Goal: Information Seeking & Learning: Find specific fact

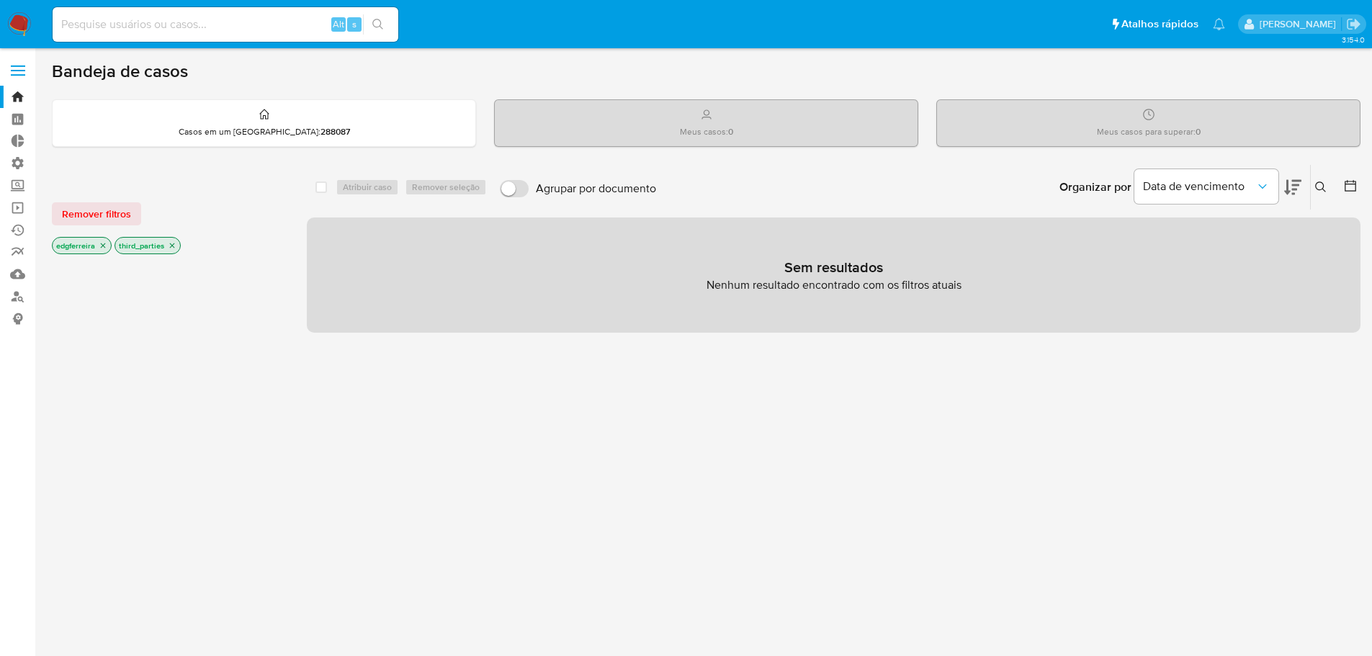
click at [278, 28] on input at bounding box center [226, 24] width 346 height 19
paste input "712632976"
type input "712632976"
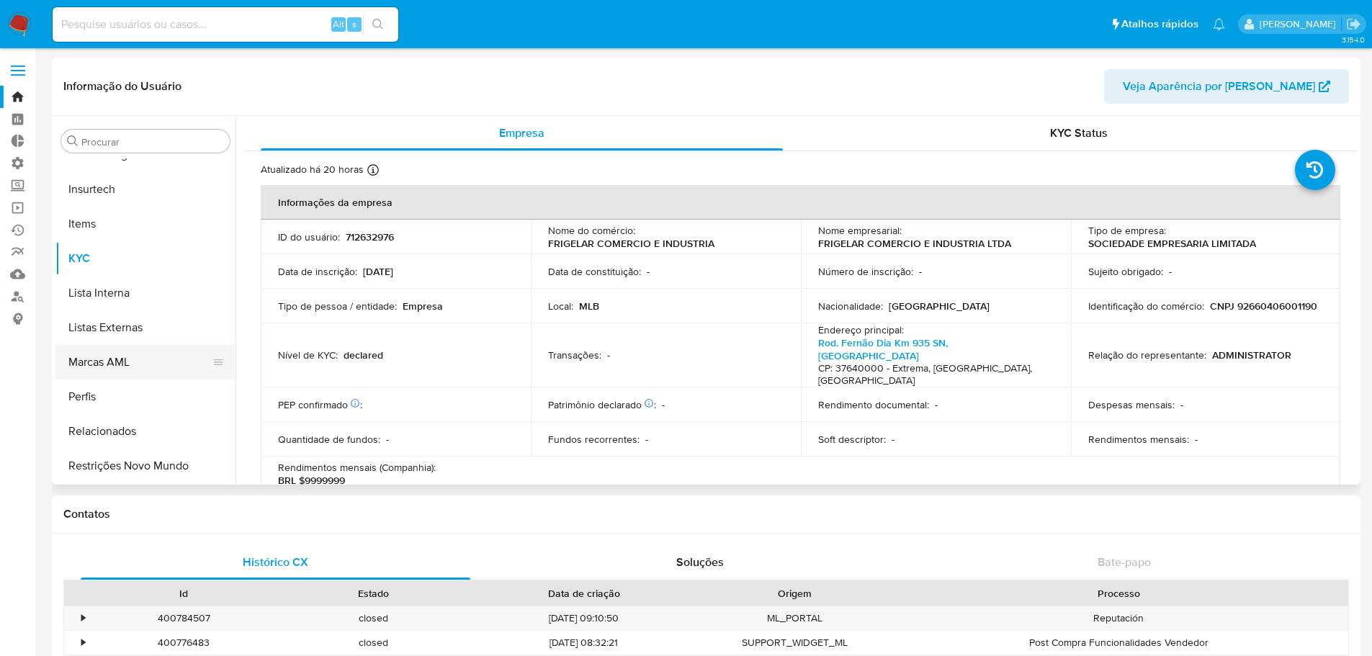
scroll to position [211, 0]
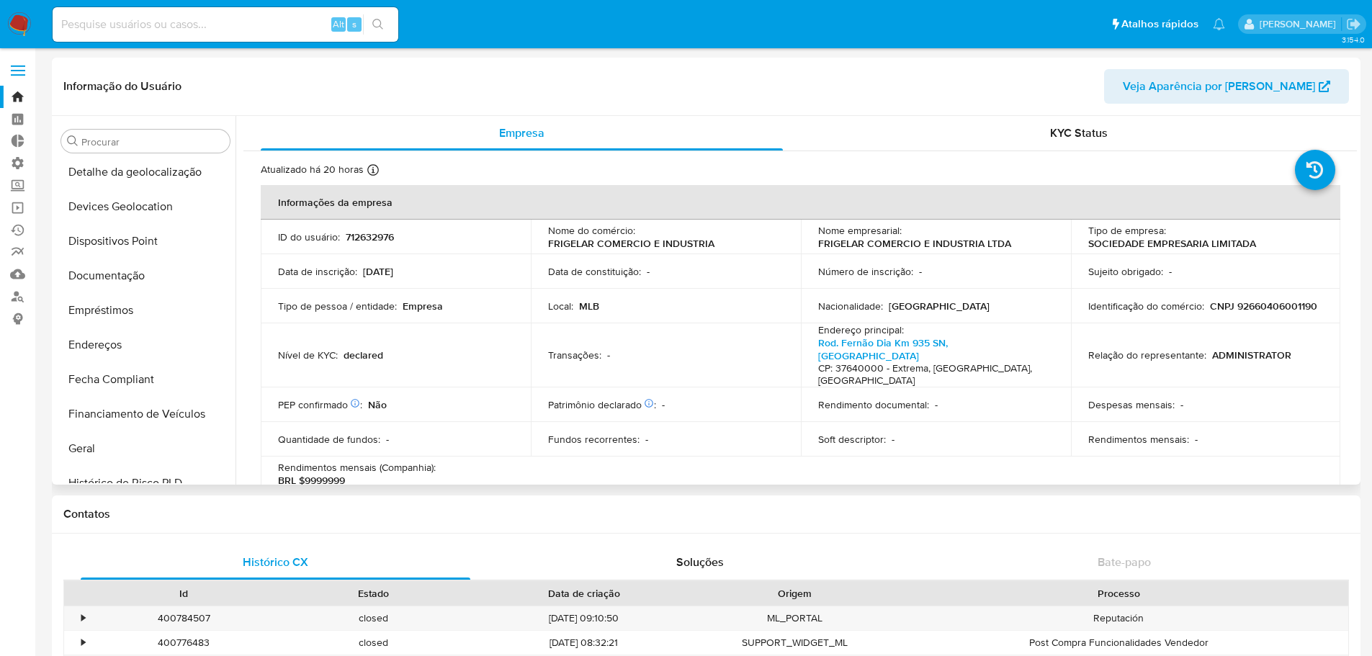
select select "10"
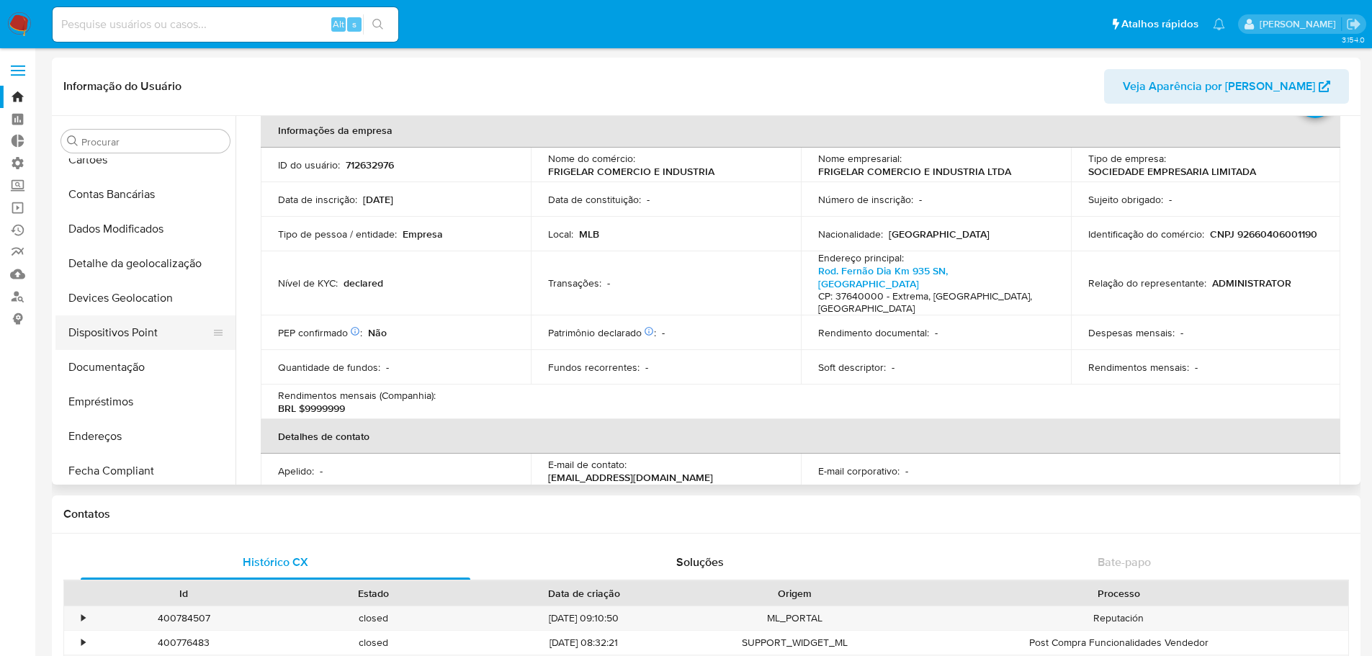
scroll to position [144, 0]
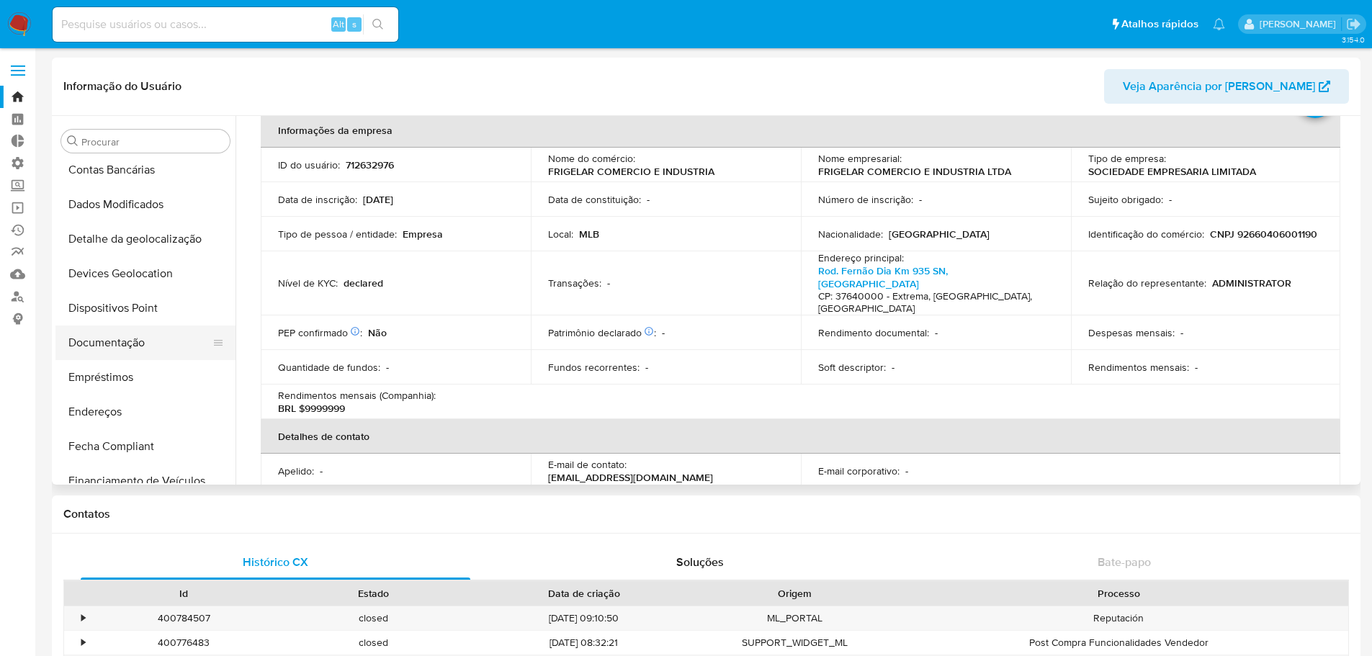
click at [101, 346] on button "Documentação" at bounding box center [139, 342] width 169 height 35
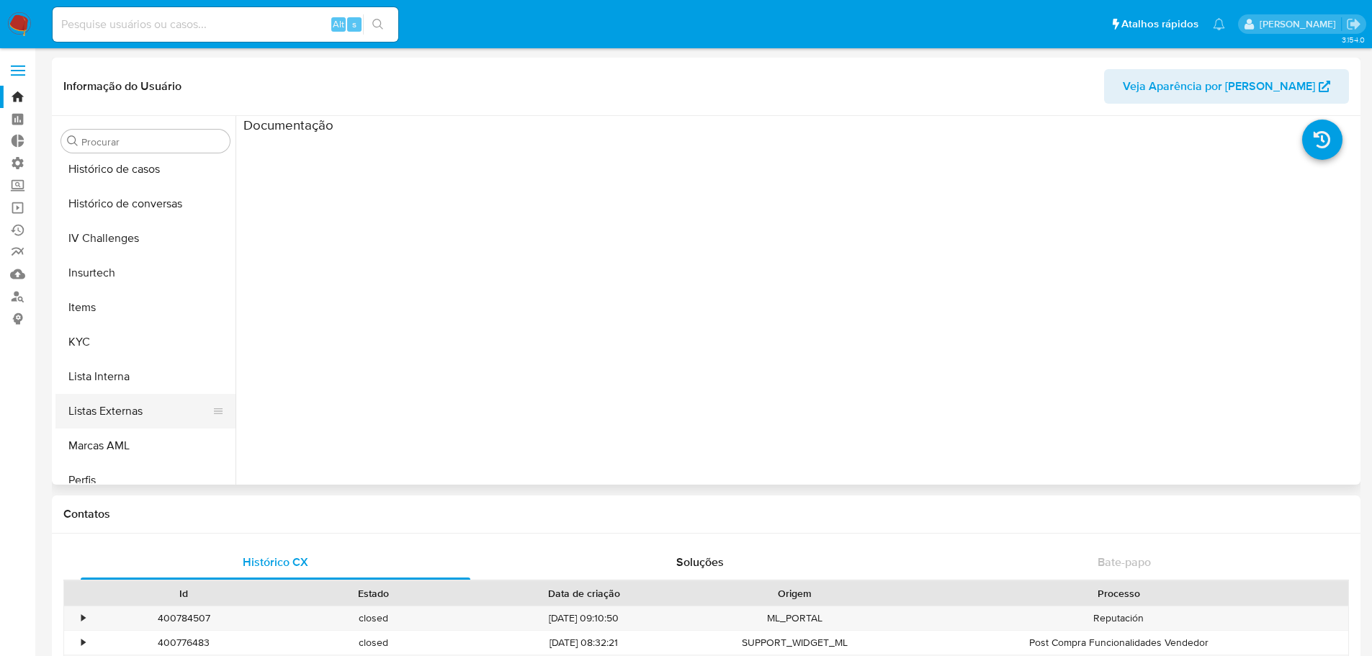
scroll to position [576, 0]
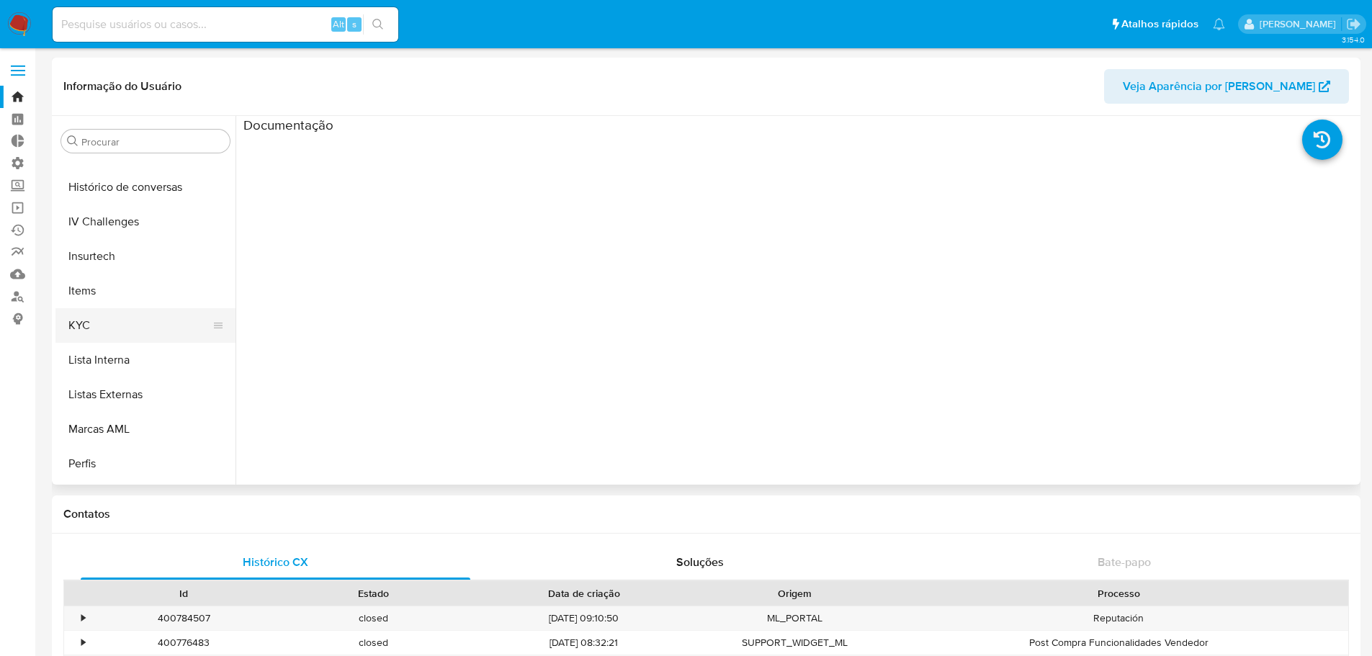
click at [122, 331] on button "KYC" at bounding box center [139, 325] width 169 height 35
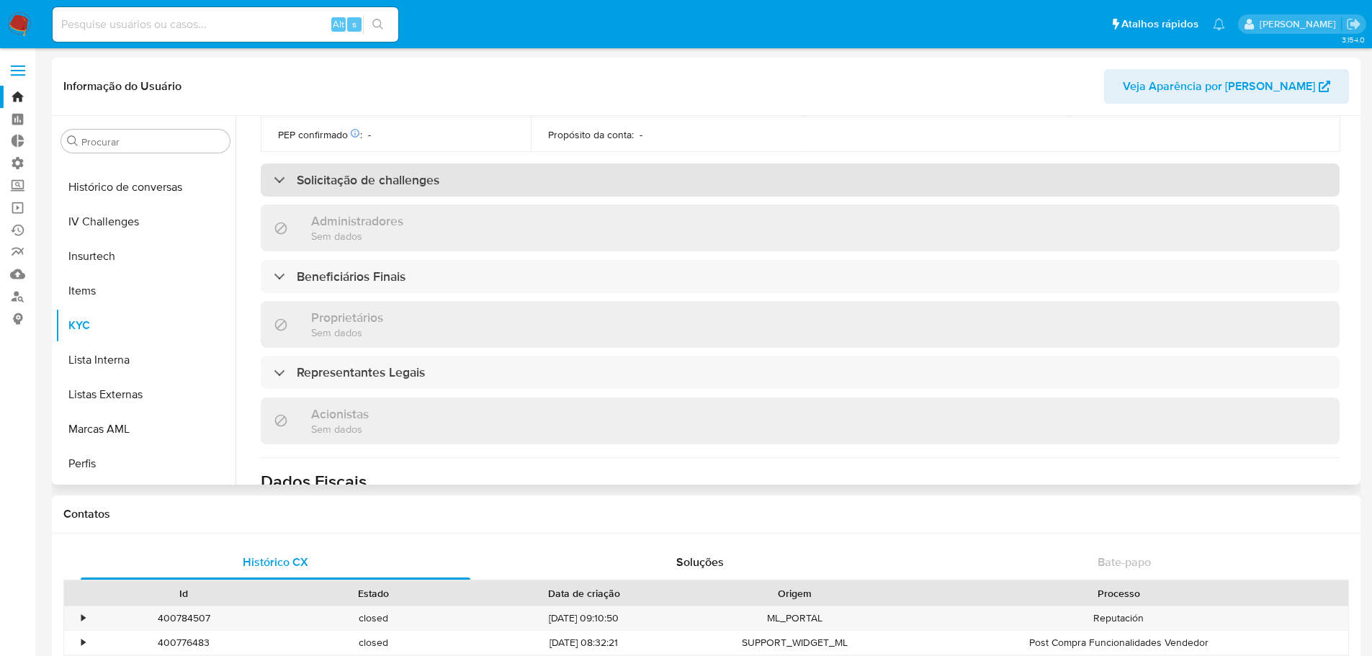
click at [527, 163] on div "Solicitação de challenges" at bounding box center [800, 179] width 1079 height 33
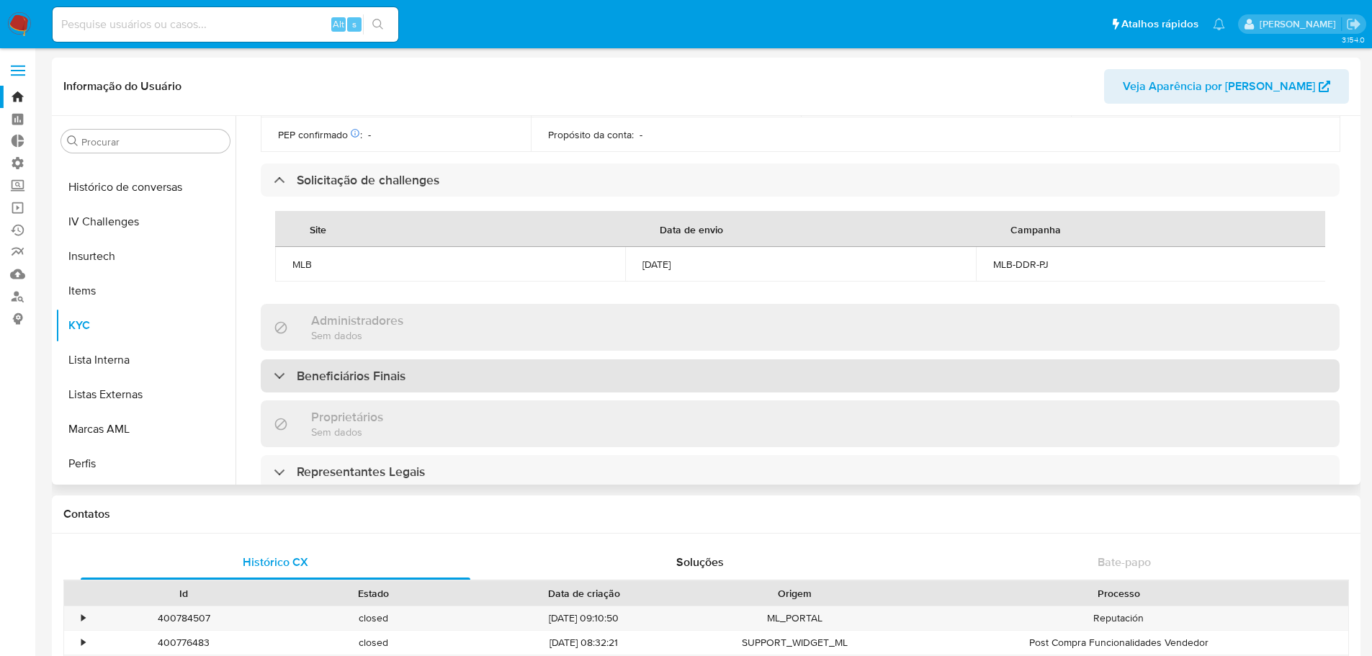
click at [544, 359] on div "Beneficiários Finais" at bounding box center [800, 375] width 1079 height 33
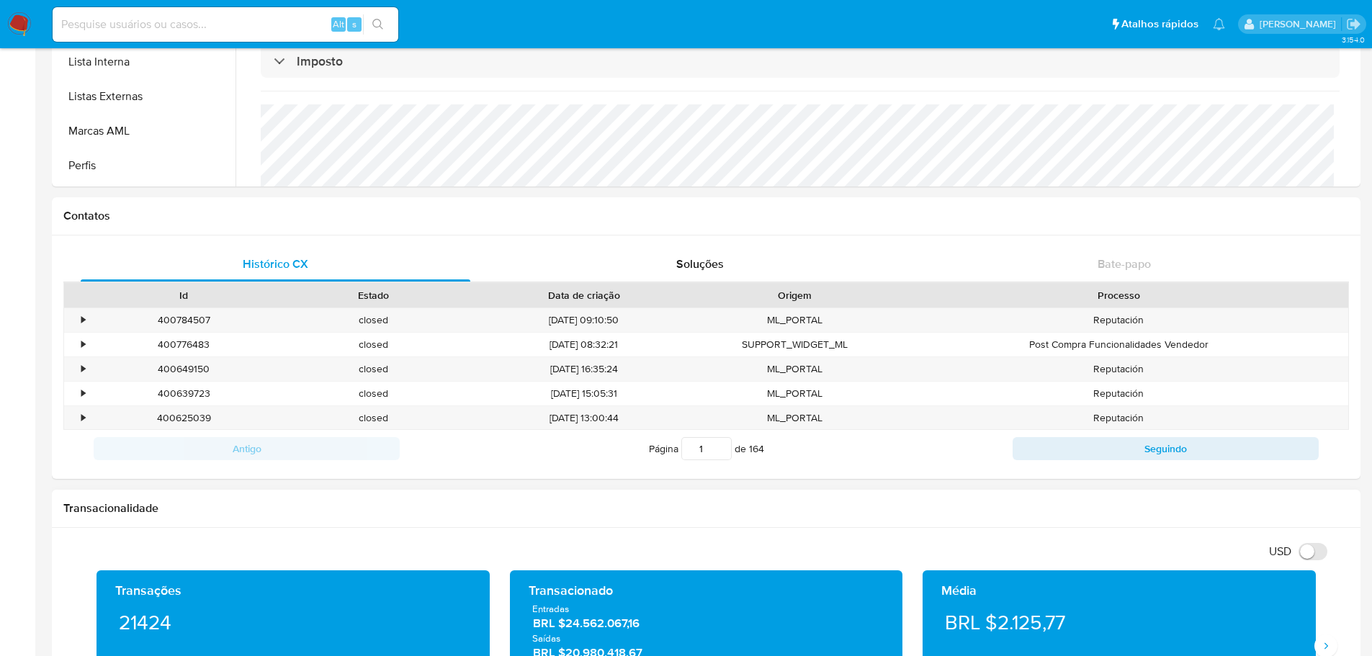
scroll to position [345, 0]
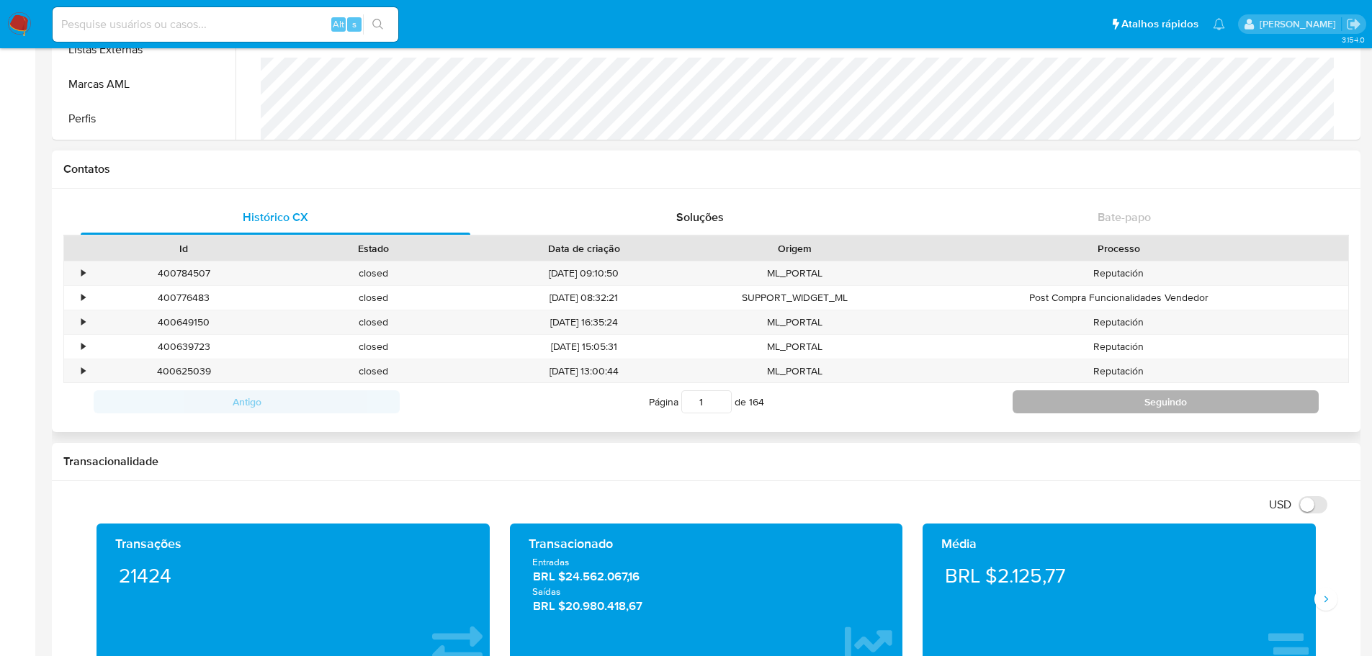
click at [1088, 403] on button "Seguindo" at bounding box center [1166, 401] width 306 height 23
click at [1085, 403] on button "Seguindo" at bounding box center [1166, 401] width 306 height 23
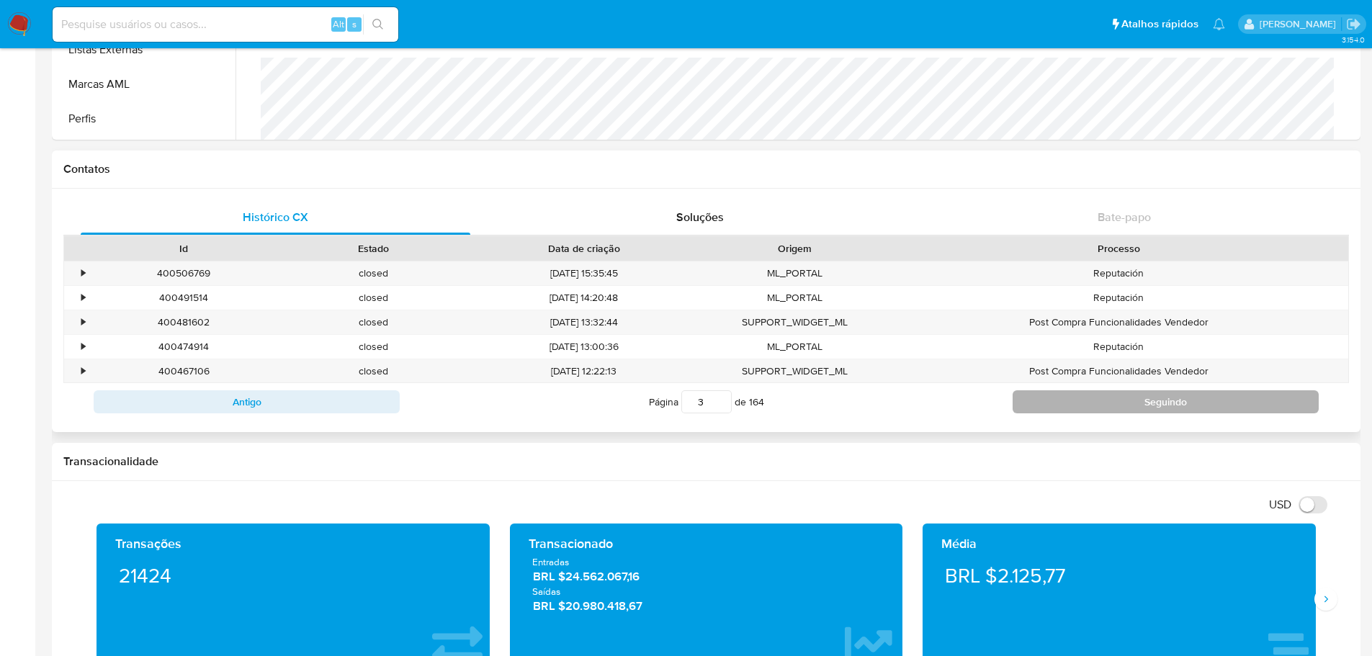
click at [1083, 403] on button "Seguindo" at bounding box center [1166, 401] width 306 height 23
type input "4"
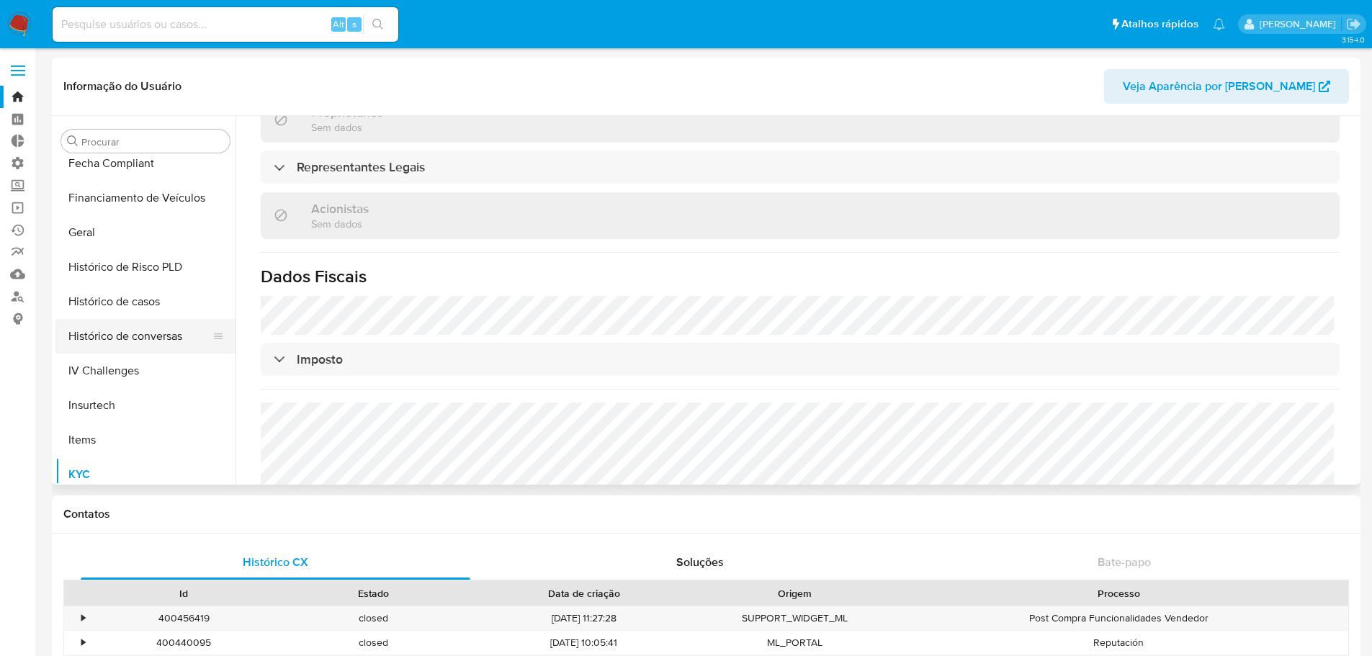
scroll to position [355, 0]
click at [103, 308] on button "Geral" at bounding box center [139, 304] width 169 height 35
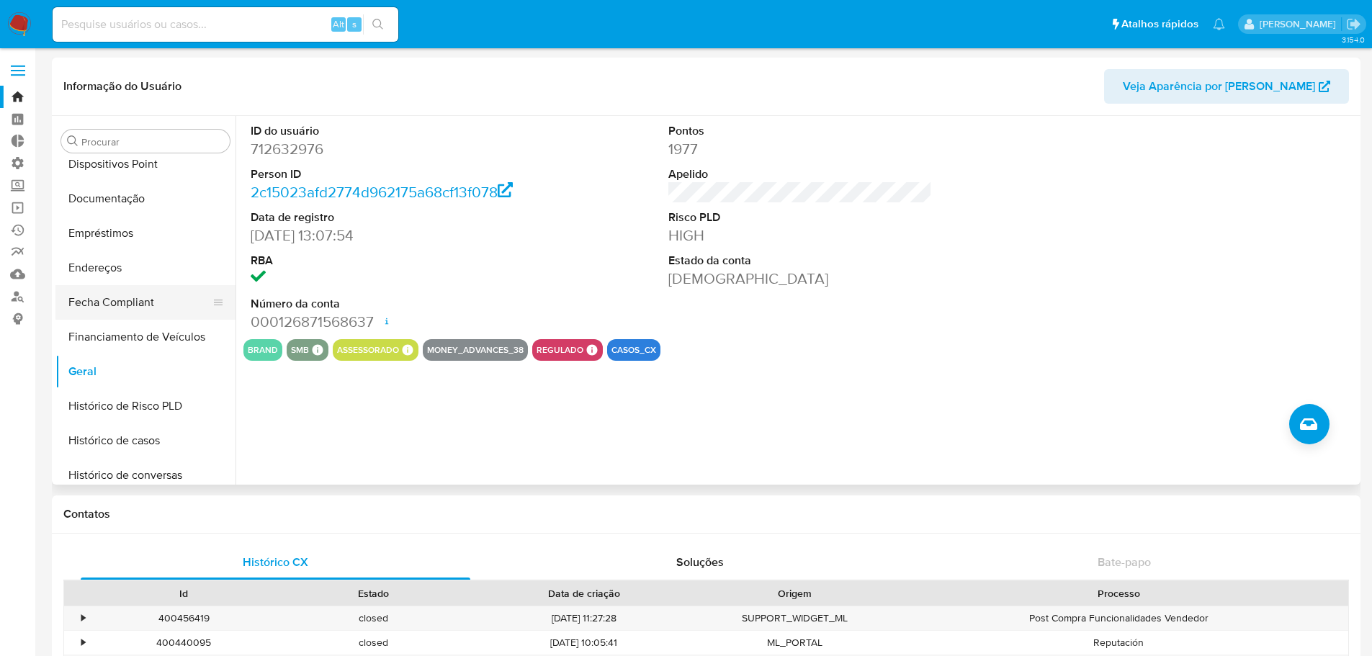
scroll to position [216, 0]
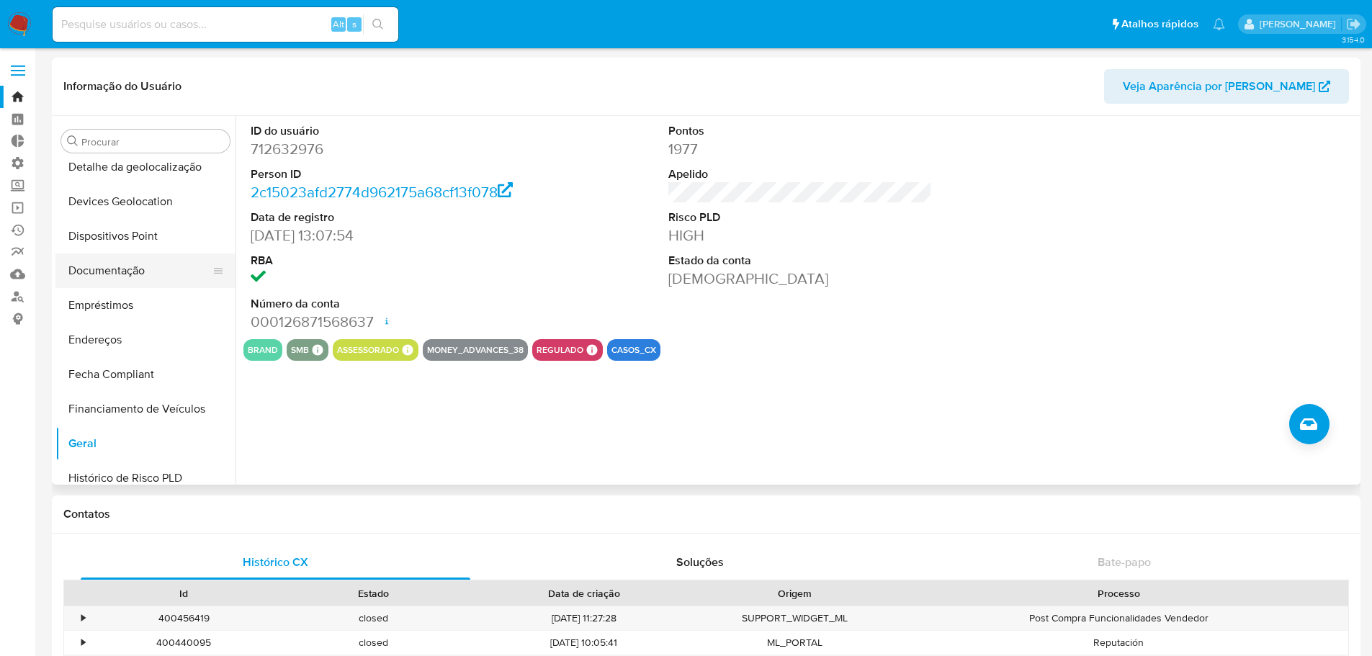
click at [151, 272] on button "Documentação" at bounding box center [139, 270] width 169 height 35
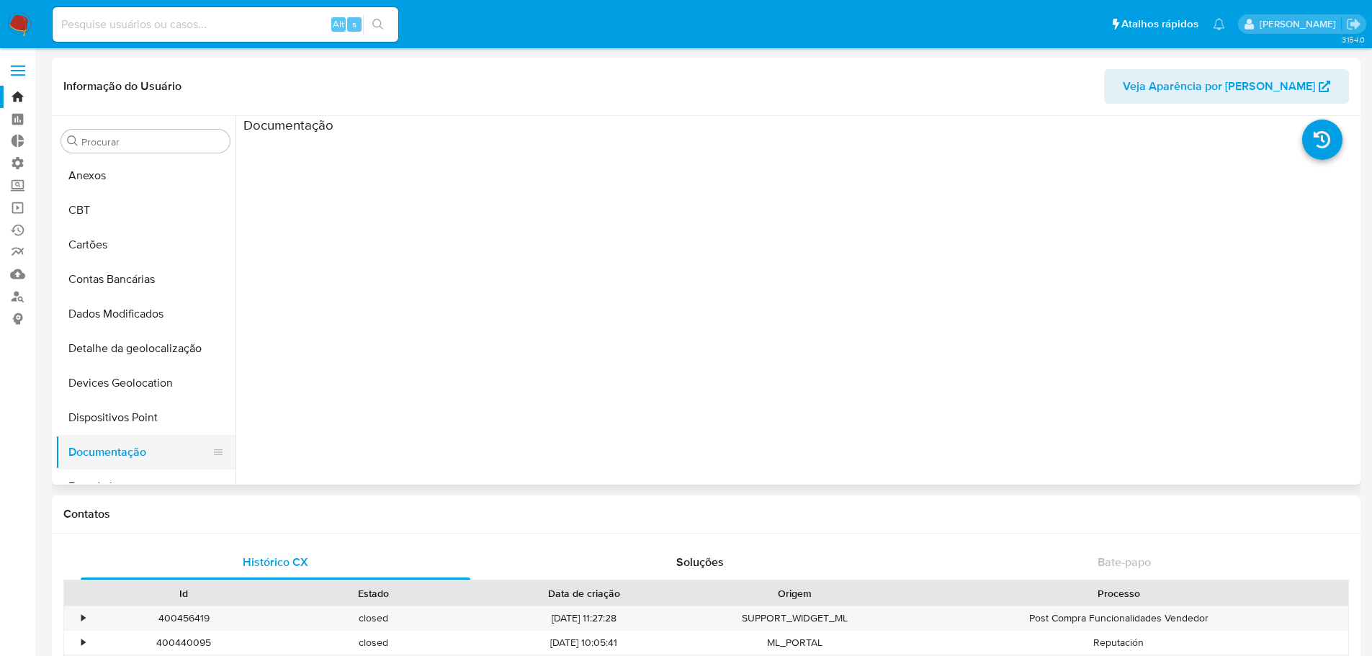
scroll to position [0, 0]
click at [122, 215] on button "Anexos" at bounding box center [139, 210] width 169 height 35
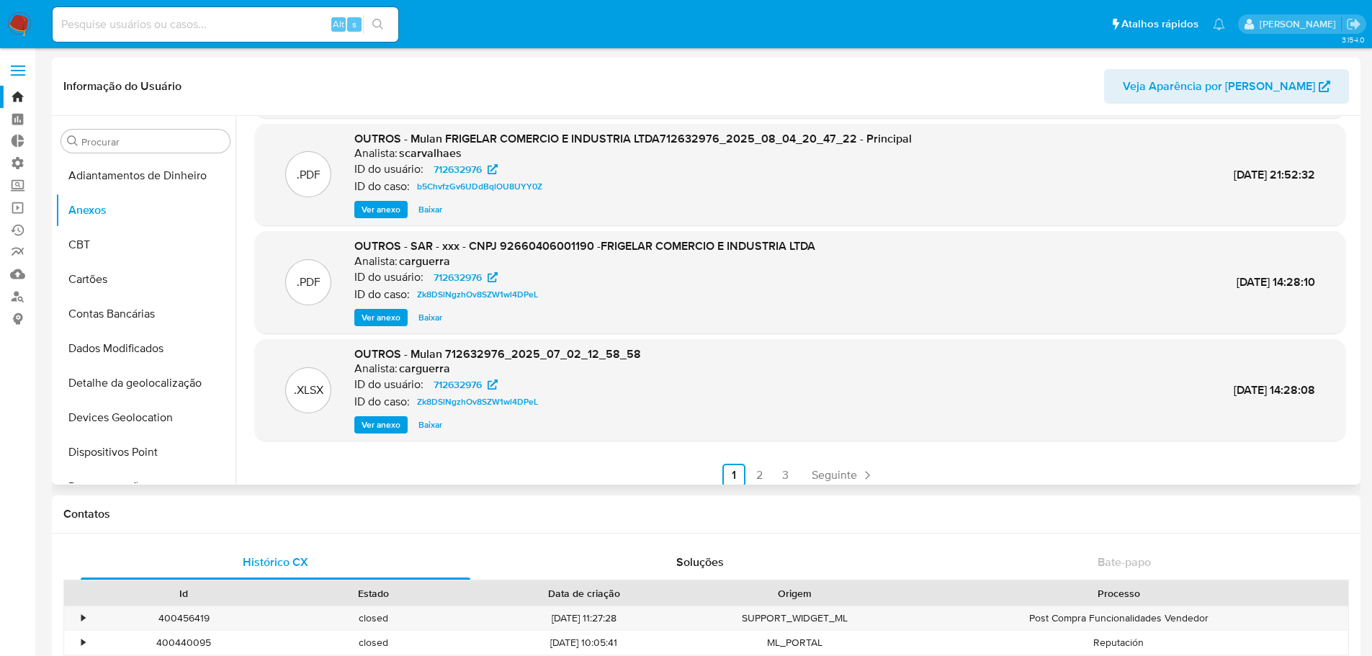
scroll to position [121, 0]
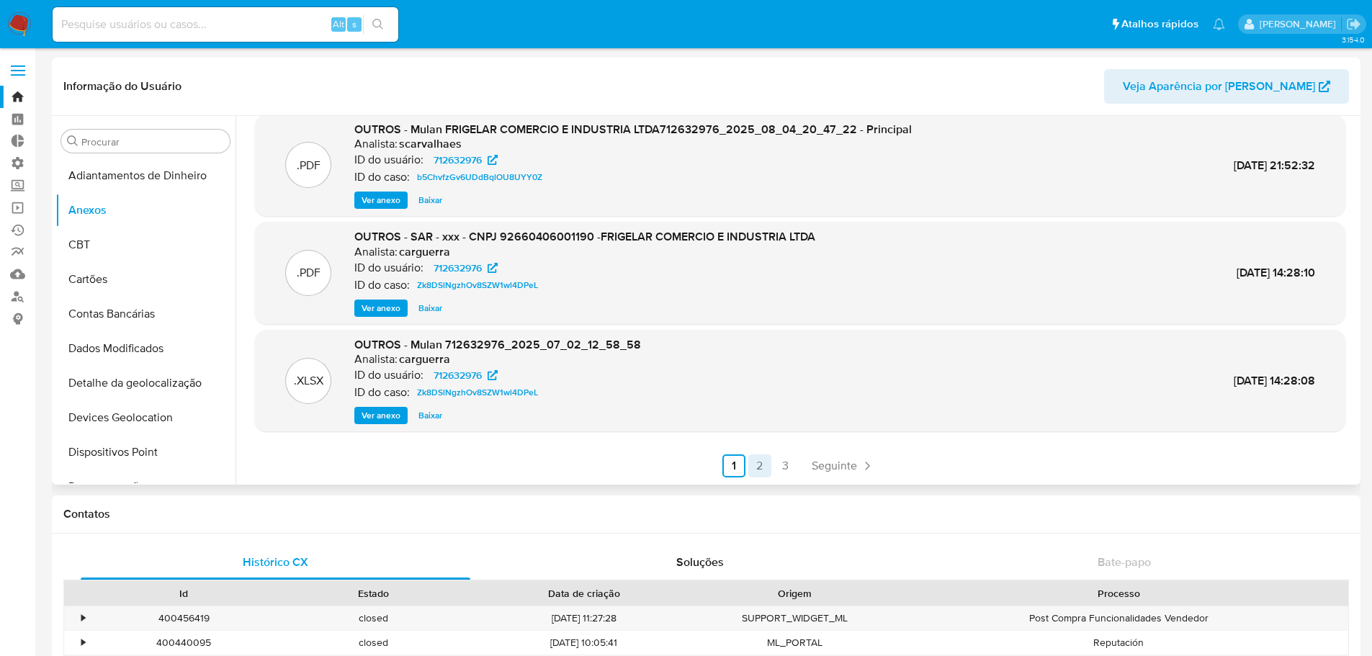
click at [752, 470] on link "2" at bounding box center [759, 465] width 23 height 23
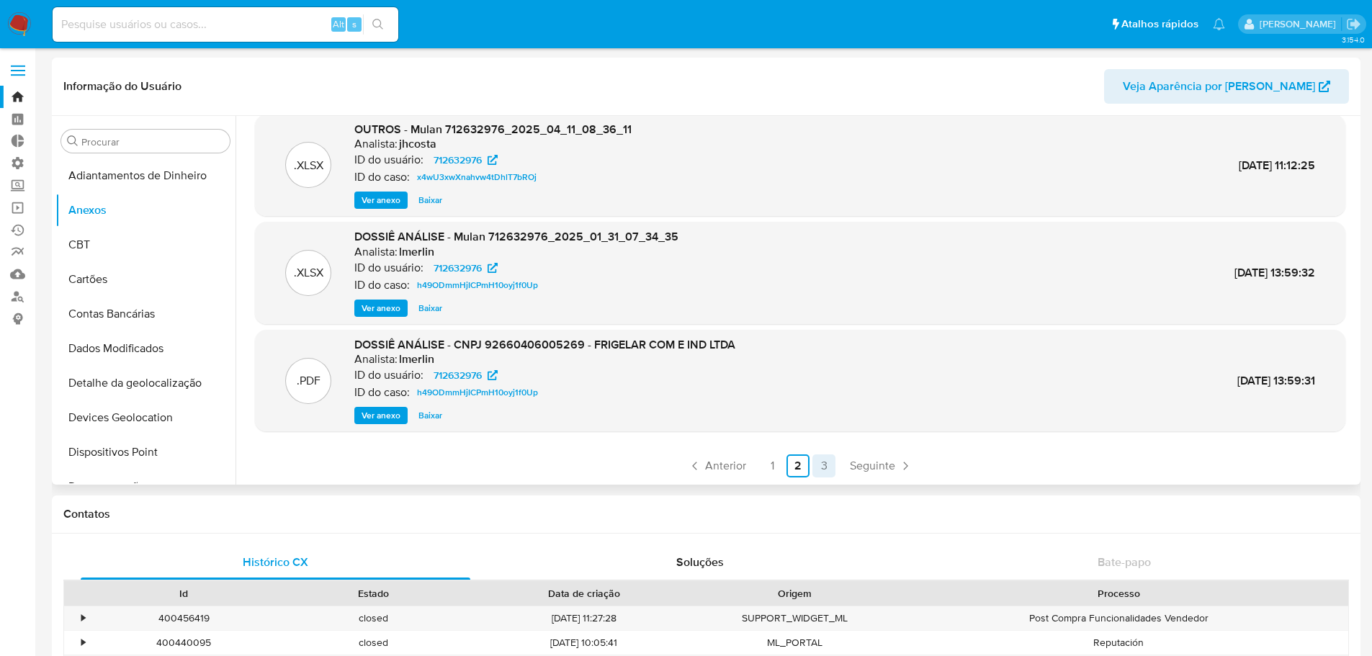
click at [814, 473] on link "3" at bounding box center [823, 465] width 23 height 23
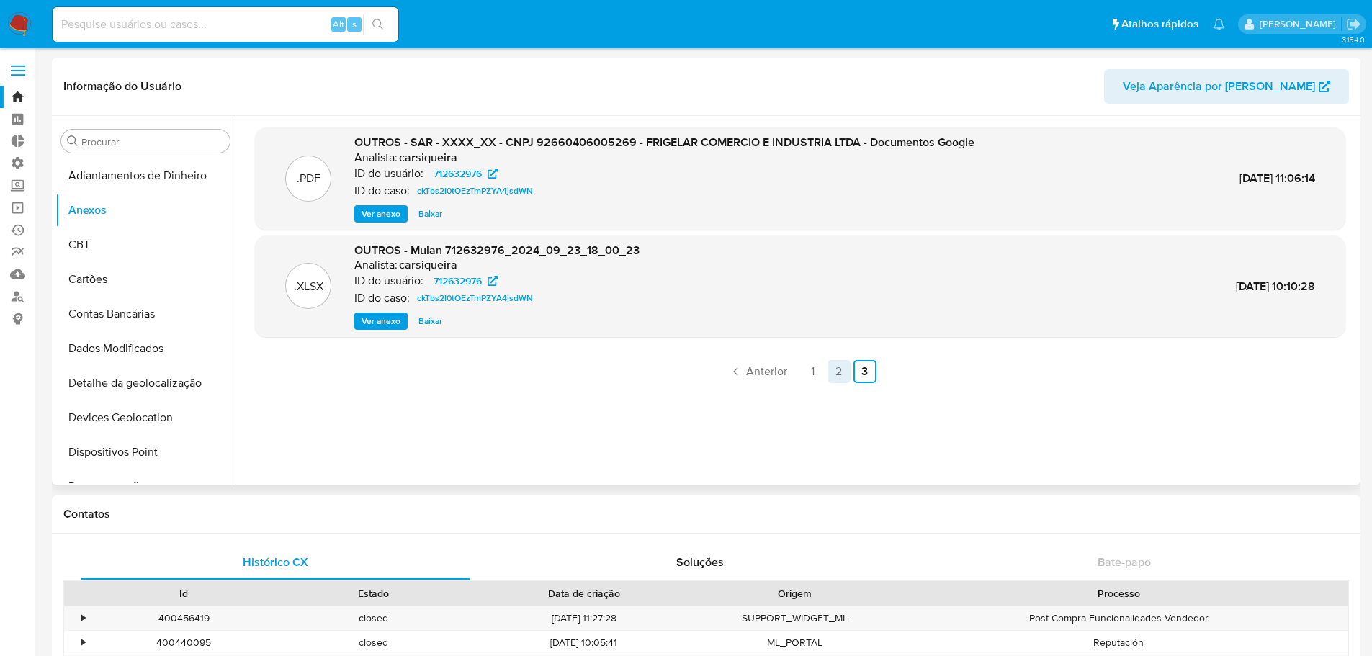
click at [833, 381] on link "2" at bounding box center [838, 371] width 23 height 23
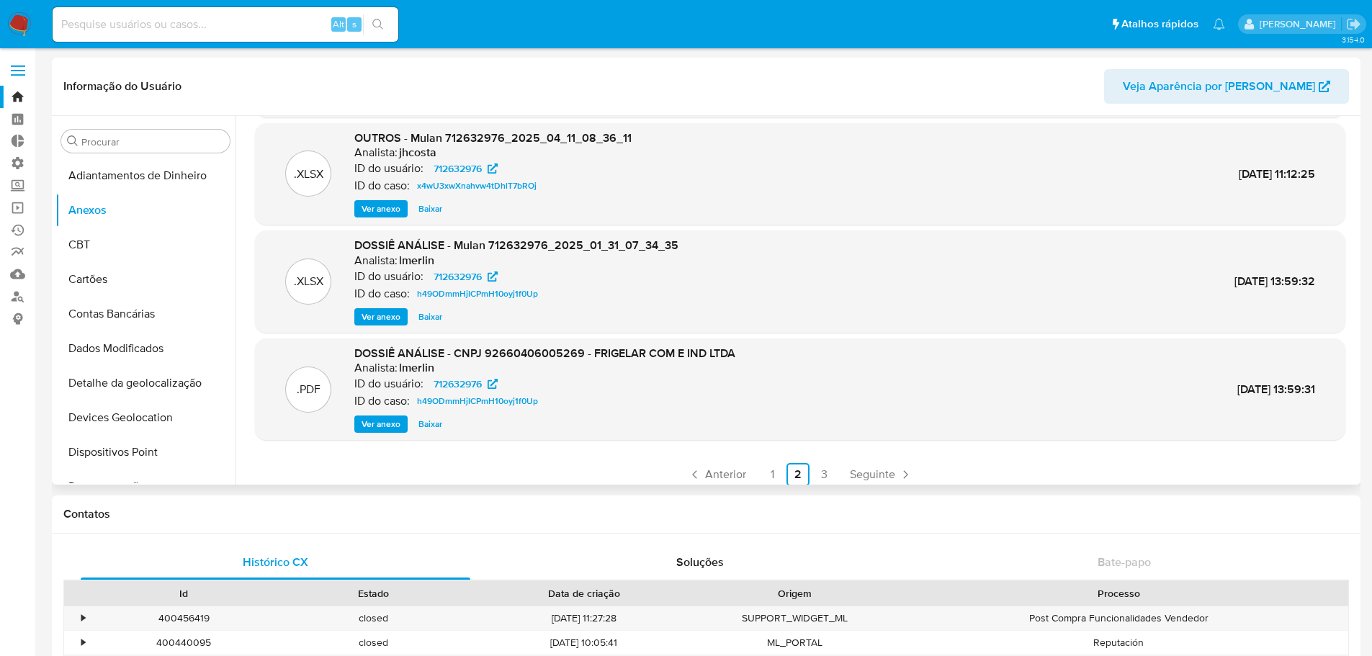
scroll to position [121, 0]
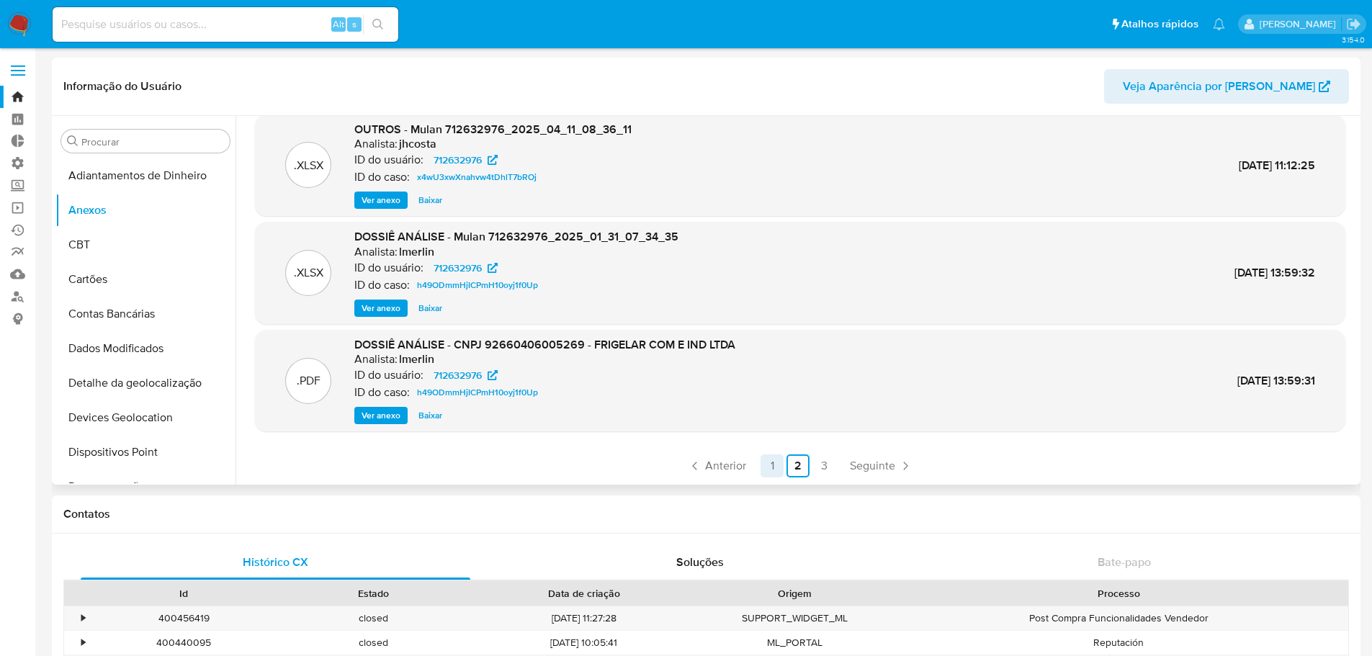
click at [765, 471] on link "1" at bounding box center [771, 465] width 23 height 23
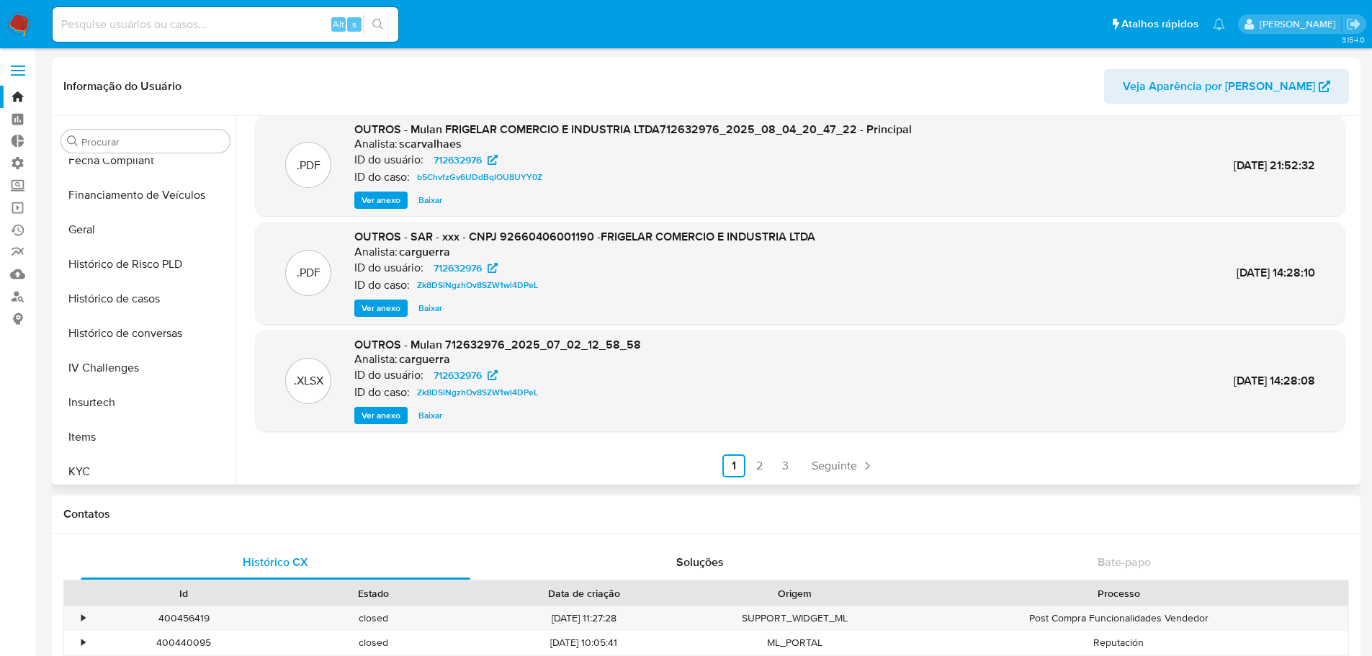
scroll to position [432, 0]
click at [106, 295] on button "Histórico de casos" at bounding box center [139, 296] width 169 height 35
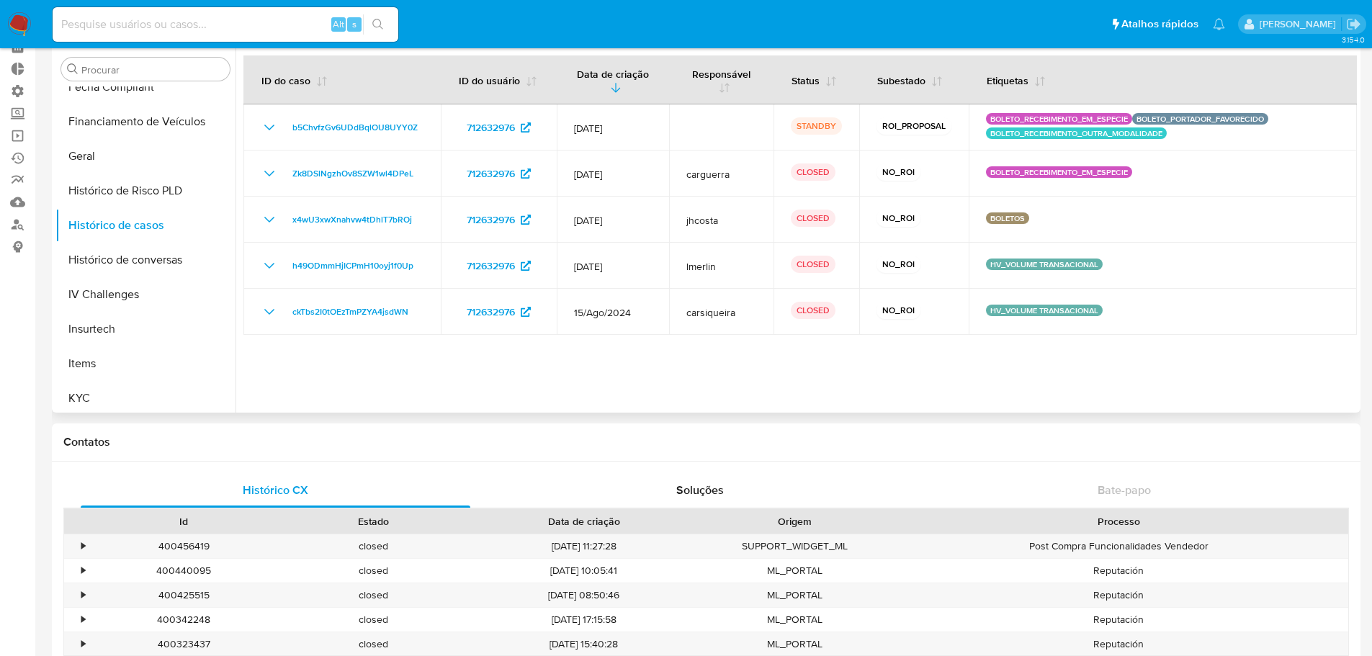
scroll to position [427, 0]
click at [92, 162] on button "Geral" at bounding box center [139, 160] width 169 height 35
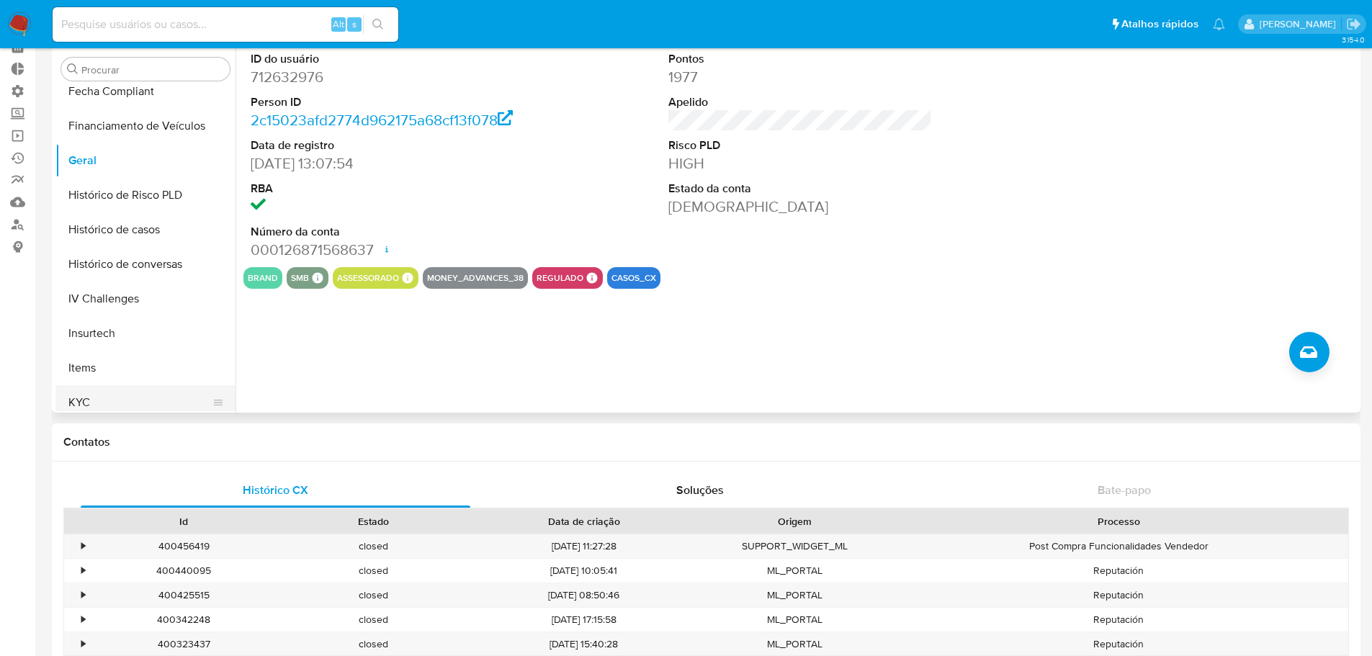
click at [78, 401] on button "KYC" at bounding box center [139, 402] width 169 height 35
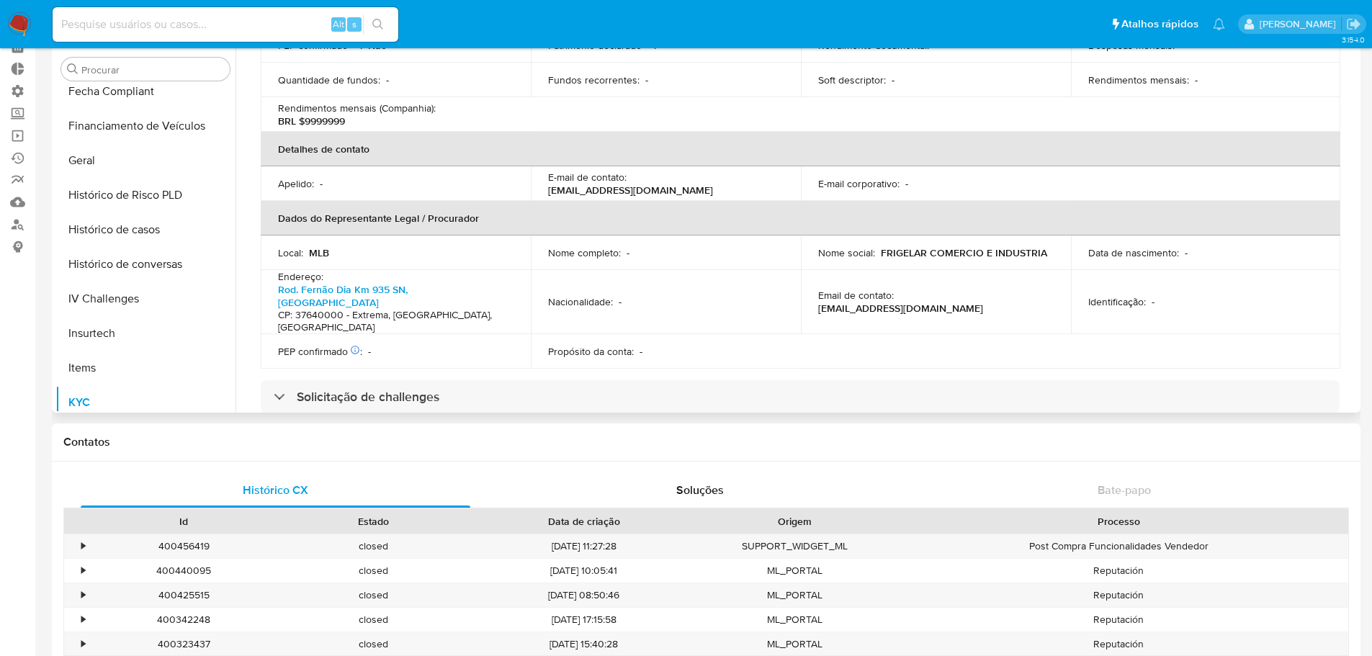
scroll to position [288, 0]
click at [408, 282] on link "Rod. Fernão Dia Km 935 SN, [GEOGRAPHIC_DATA]" at bounding box center [343, 295] width 130 height 27
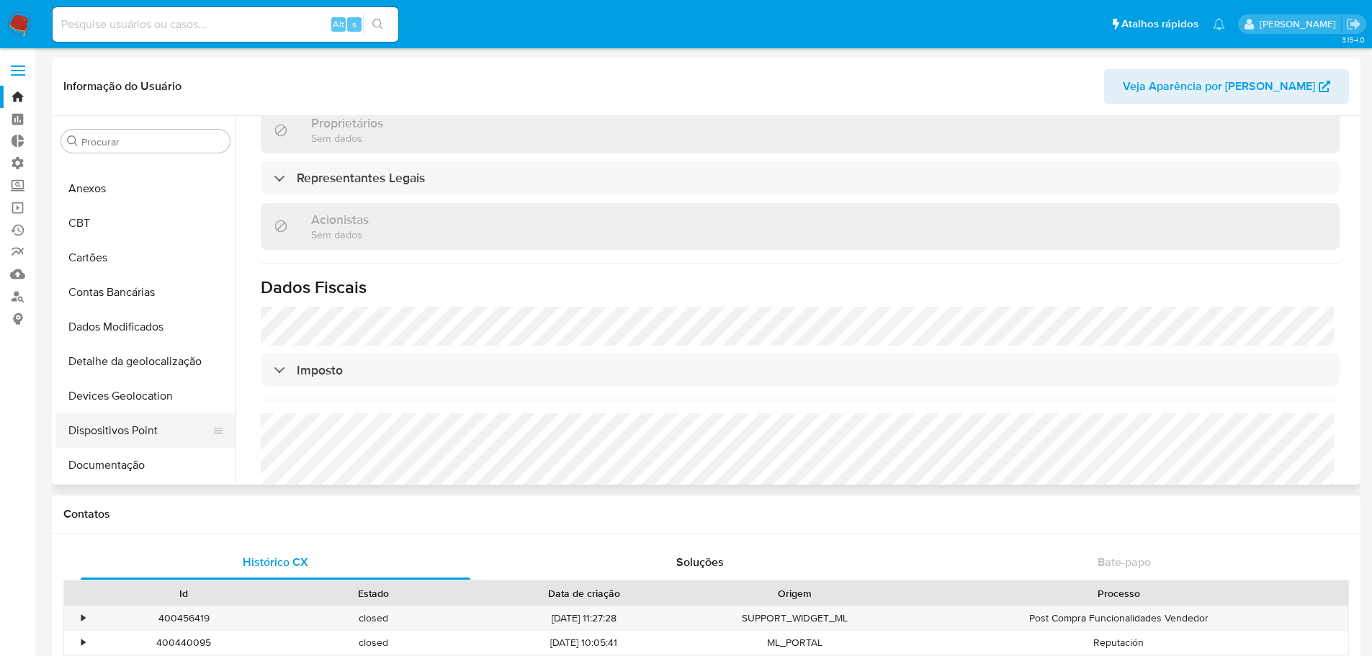
scroll to position [0, 0]
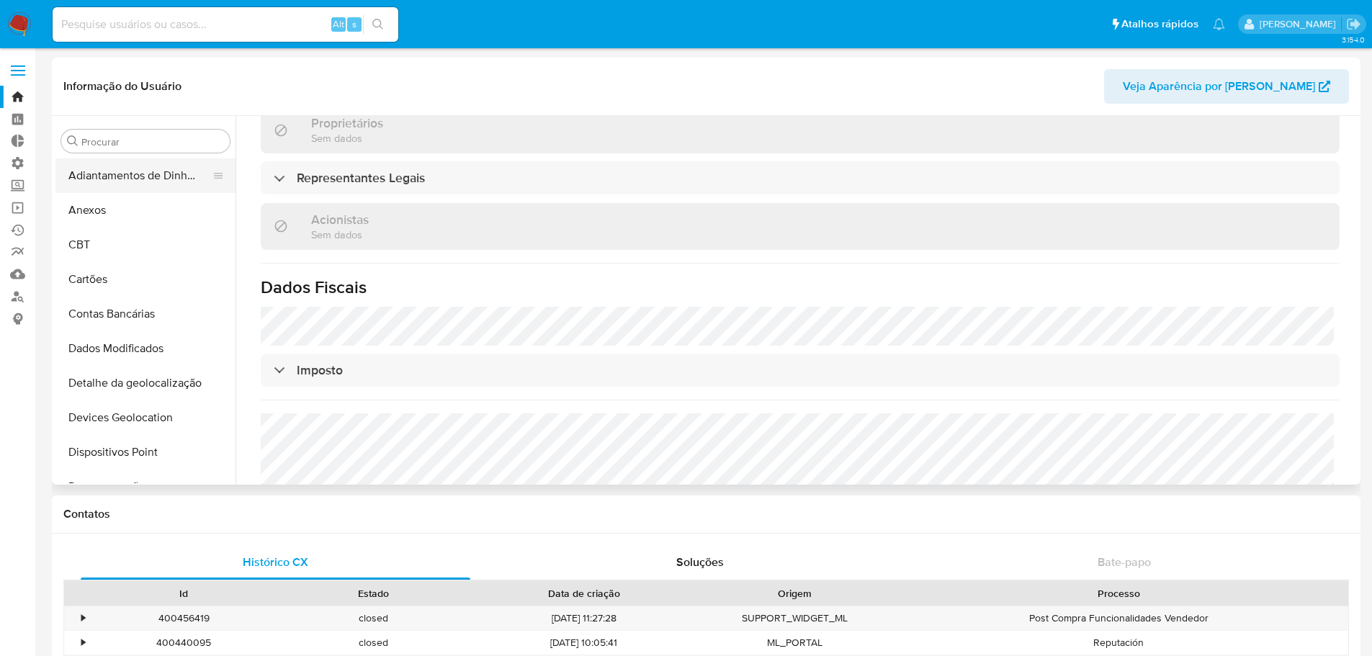
click at [166, 179] on button "Adiantamentos de Dinheiro" at bounding box center [139, 175] width 169 height 35
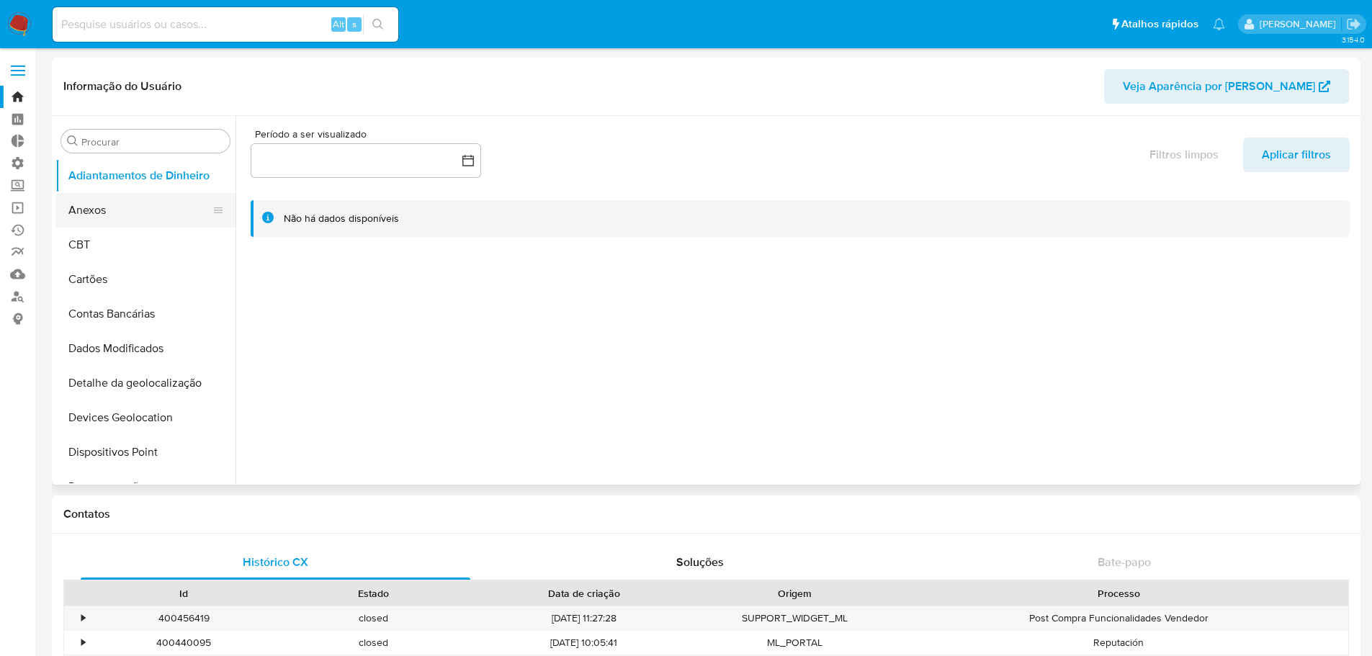
click at [84, 215] on button "Anexos" at bounding box center [139, 210] width 169 height 35
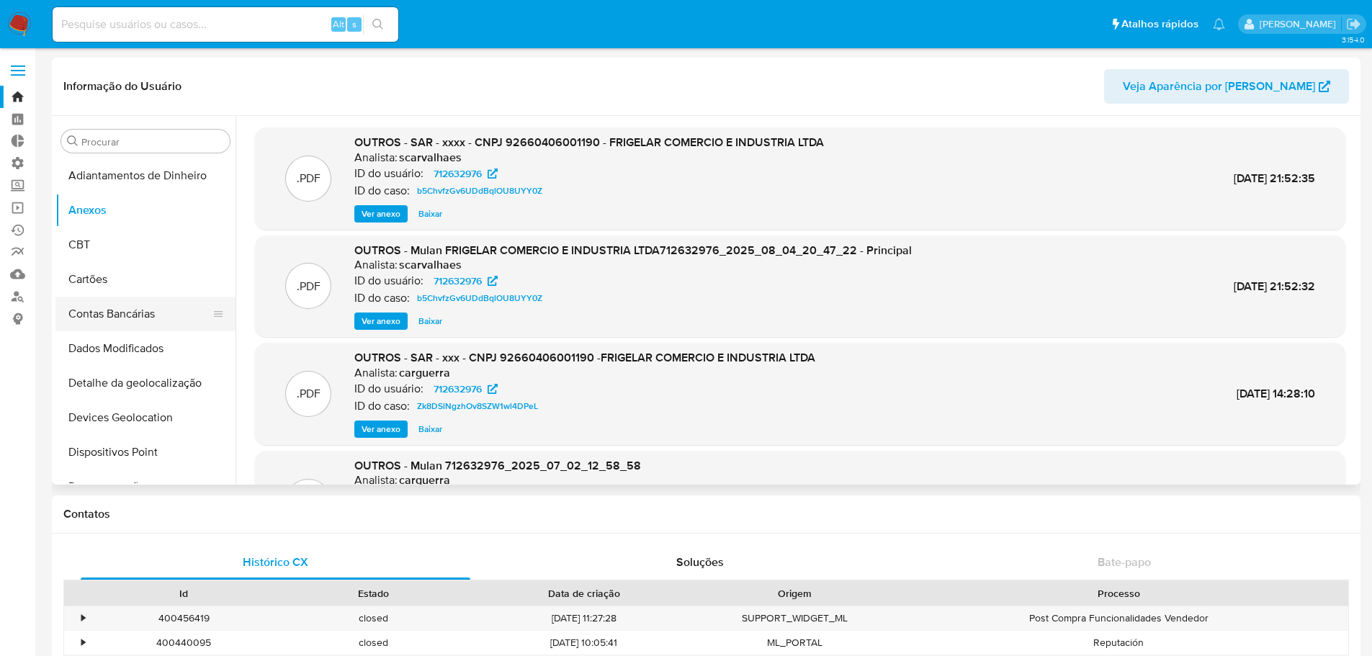
click at [89, 309] on button "Contas Bancárias" at bounding box center [139, 314] width 169 height 35
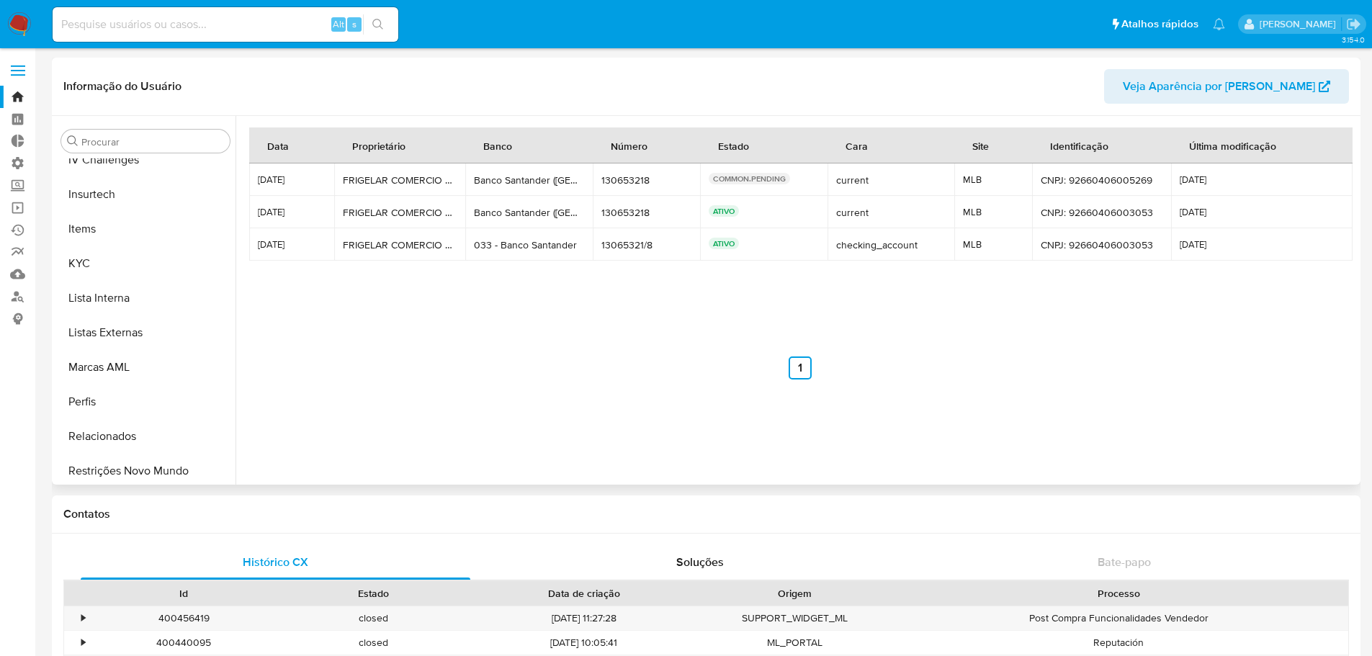
scroll to position [643, 0]
click at [86, 264] on button "KYC" at bounding box center [139, 258] width 169 height 35
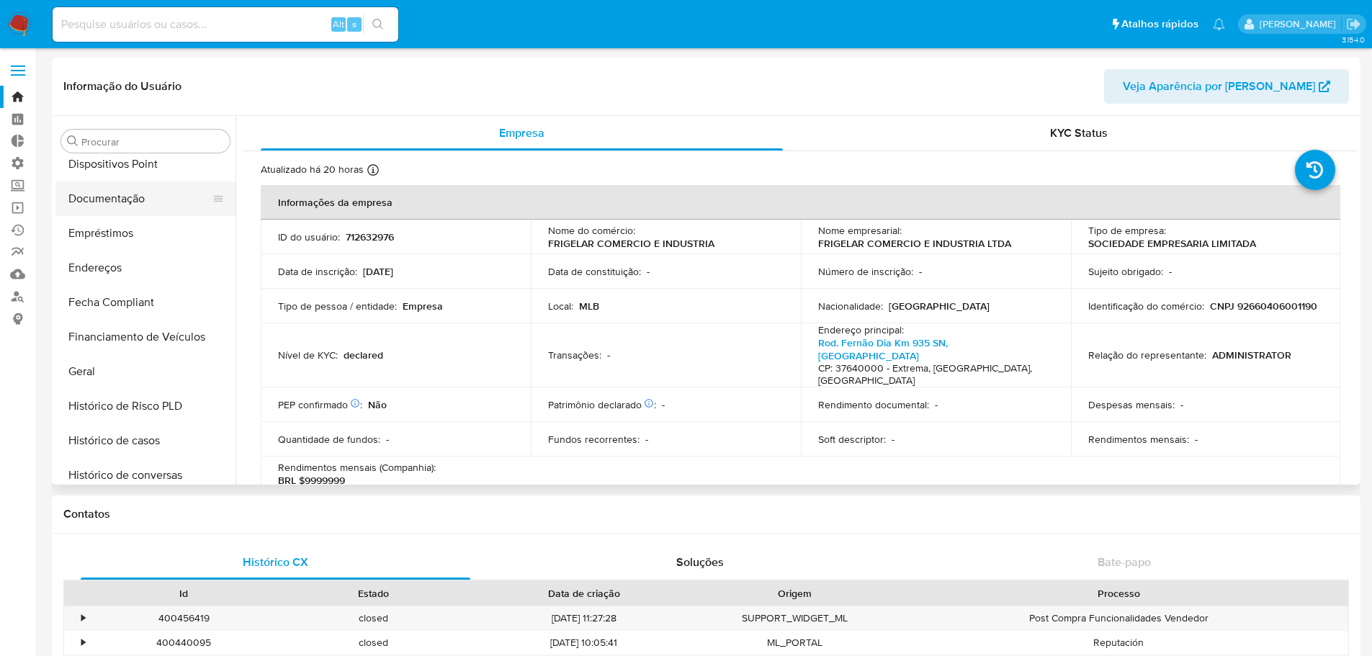
scroll to position [360, 0]
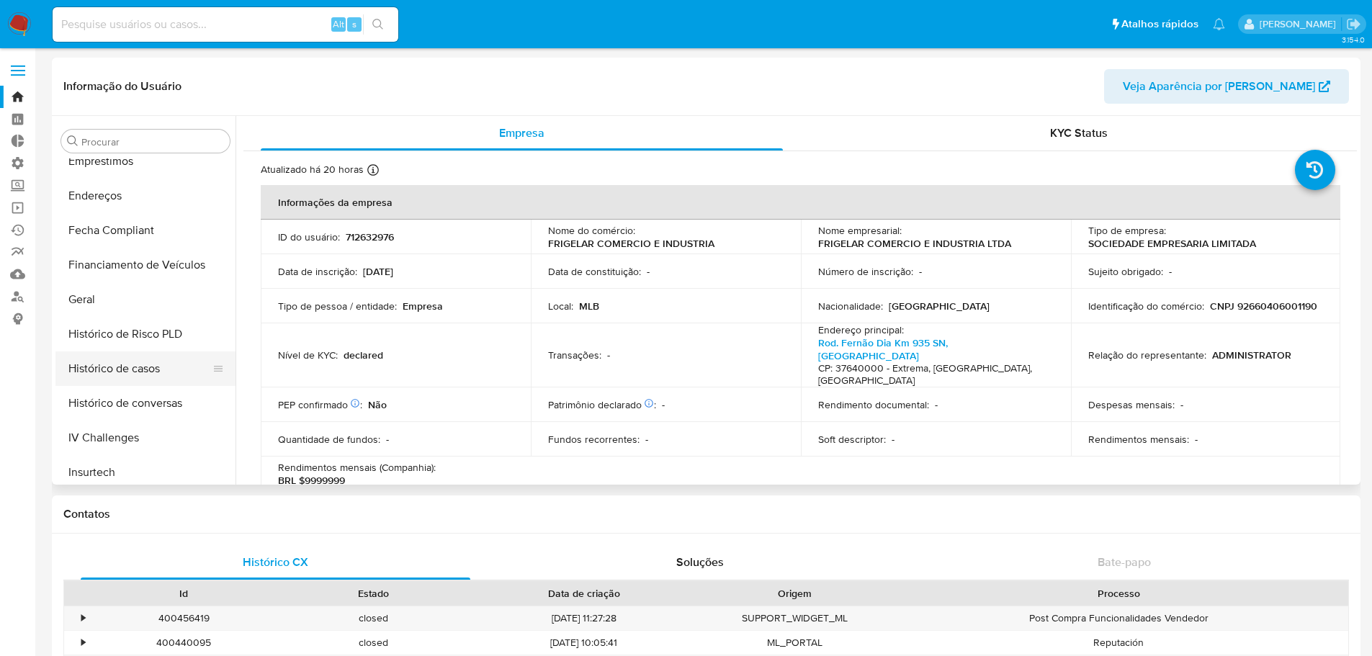
click at [122, 374] on button "Histórico de casos" at bounding box center [139, 368] width 169 height 35
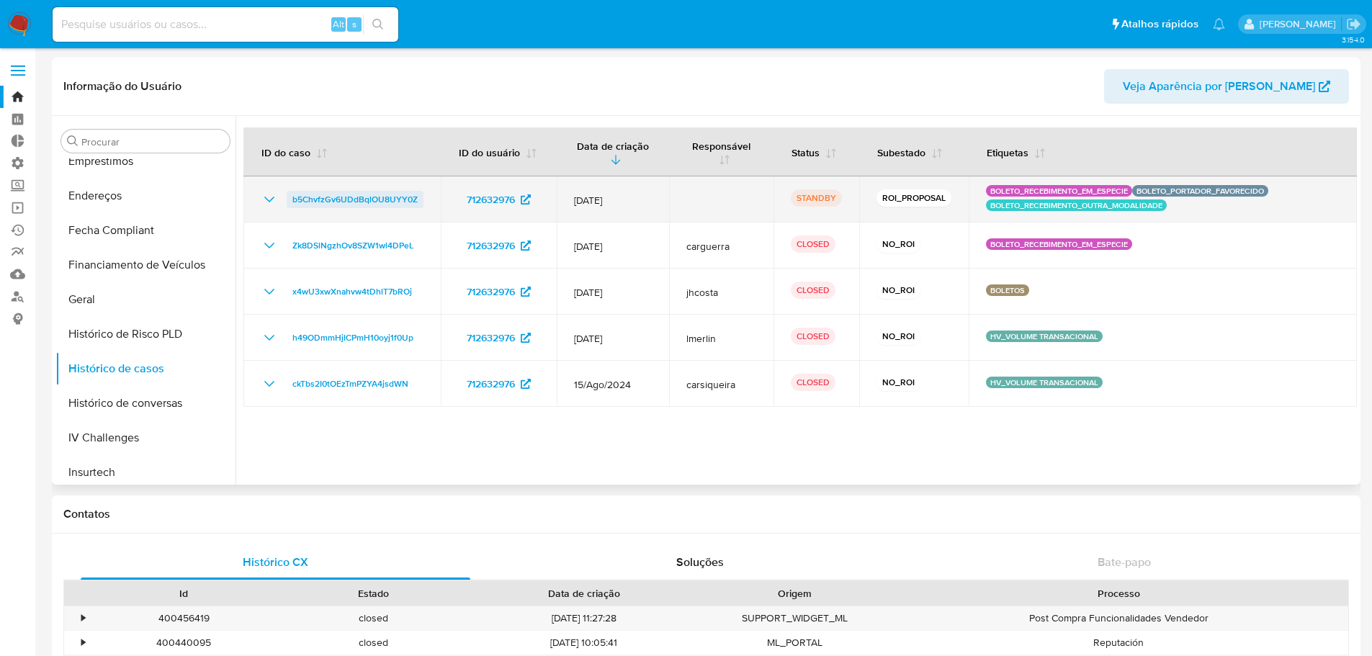
click at [360, 201] on span "b5ChvfzGv6UDdBqlOU8UYY0Z" at bounding box center [354, 199] width 125 height 17
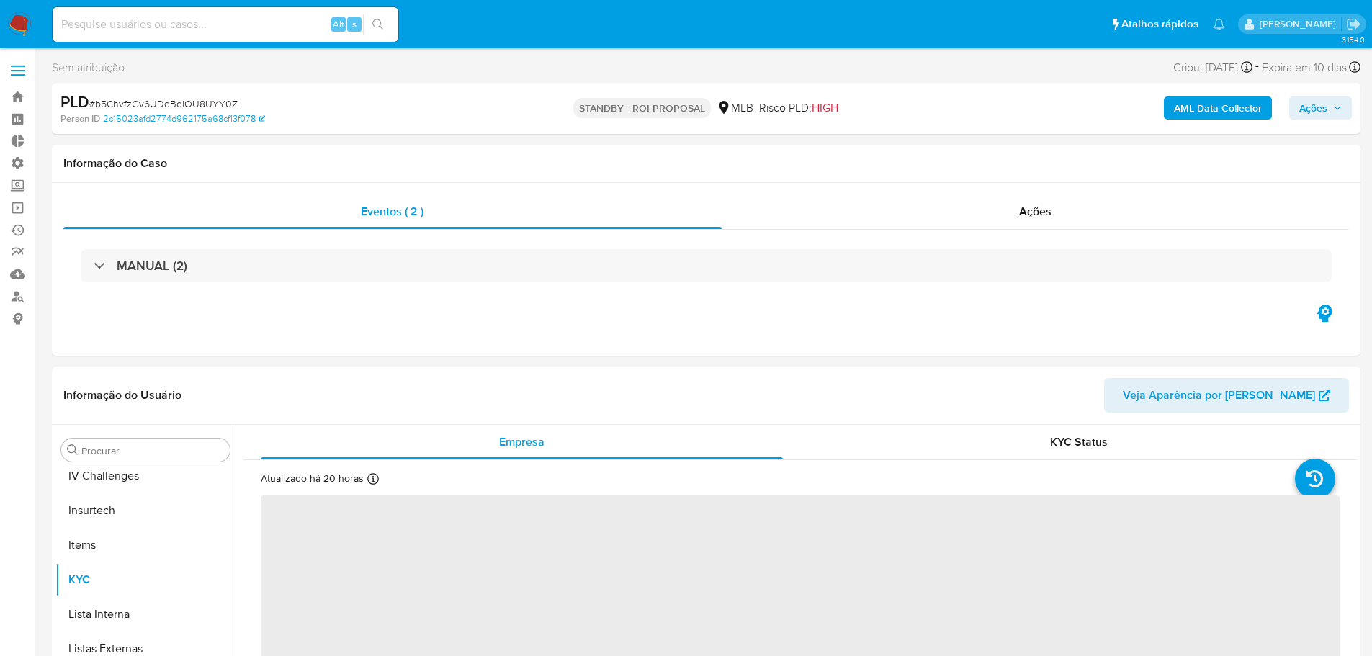
scroll to position [643, 0]
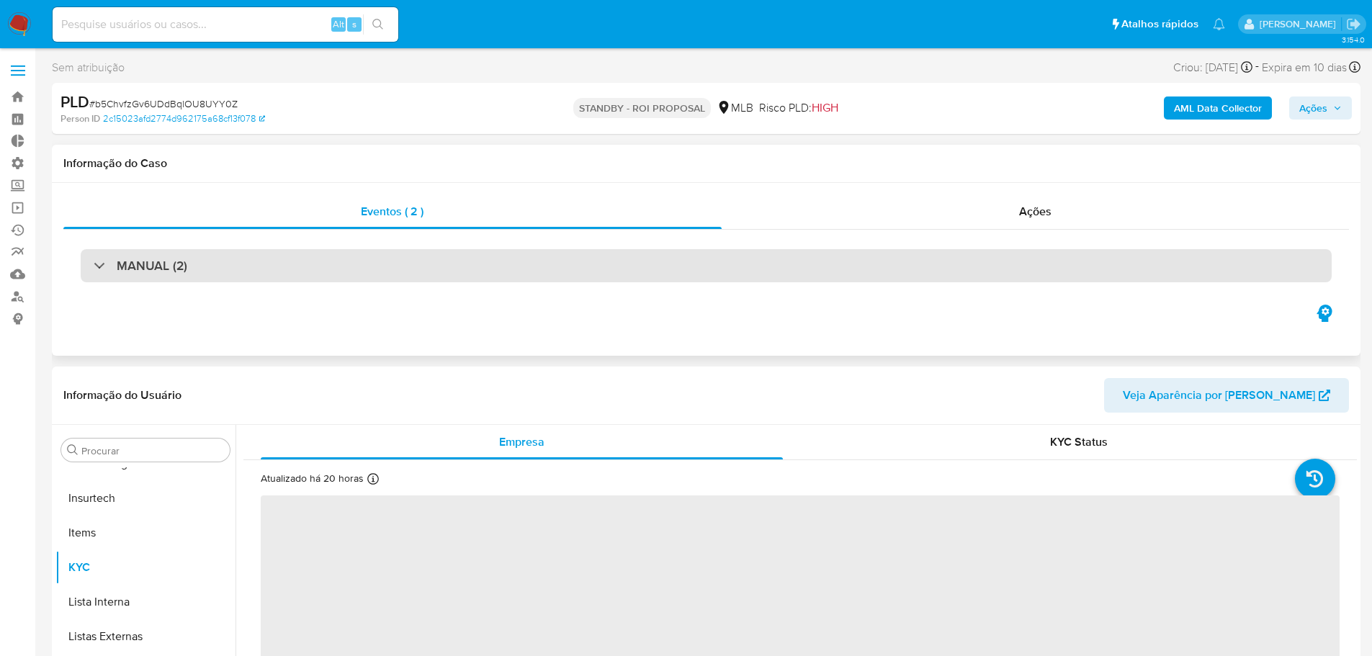
click at [547, 264] on div "MANUAL (2)" at bounding box center [706, 265] width 1251 height 33
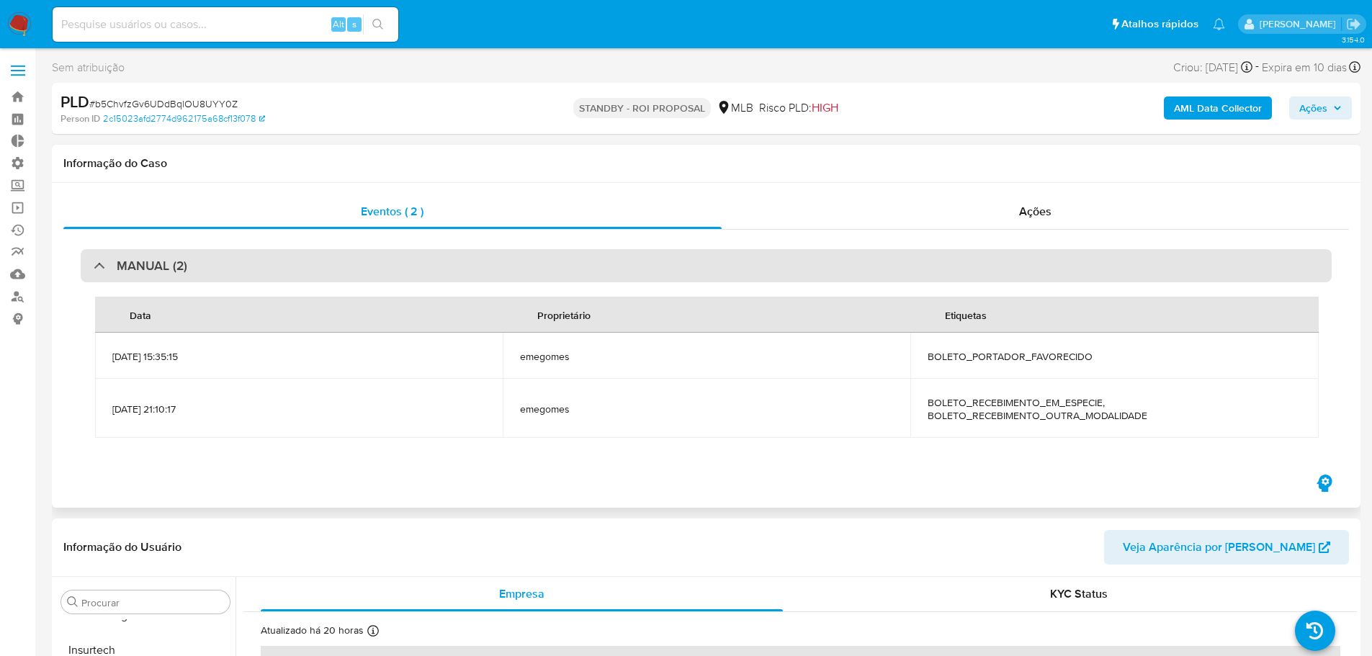
select select "10"
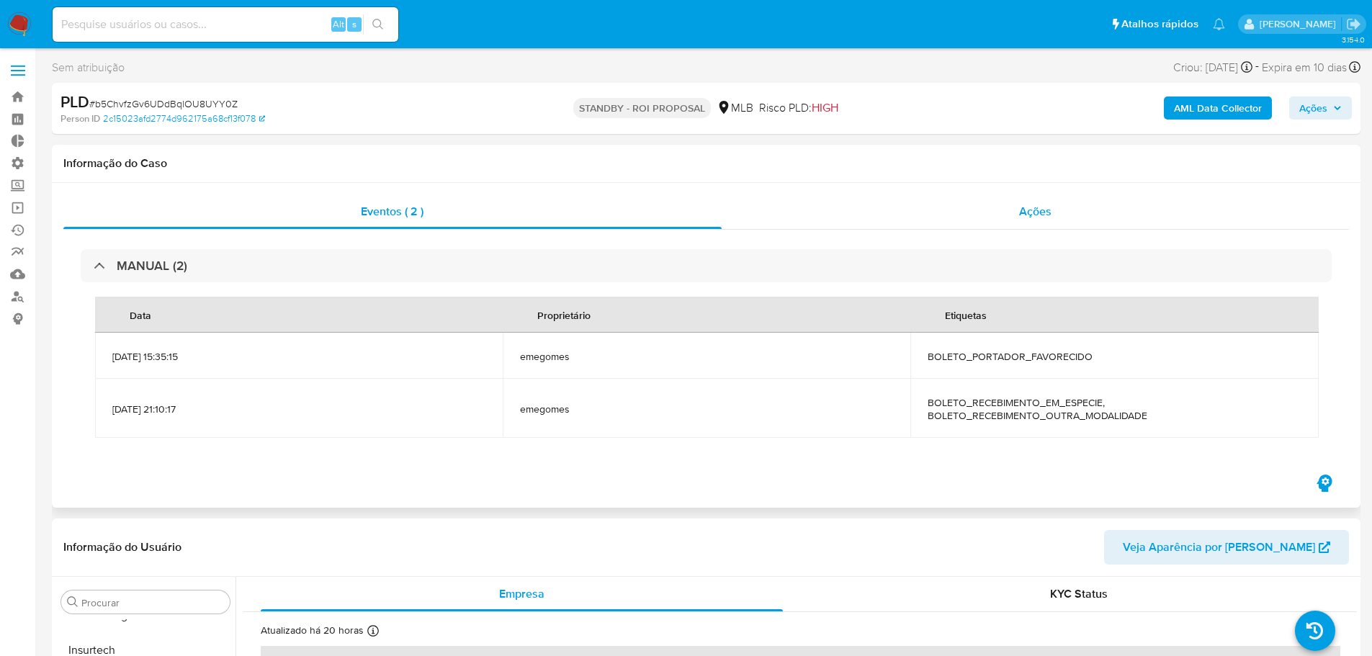
click at [1041, 212] on span "Ações" at bounding box center [1035, 211] width 32 height 17
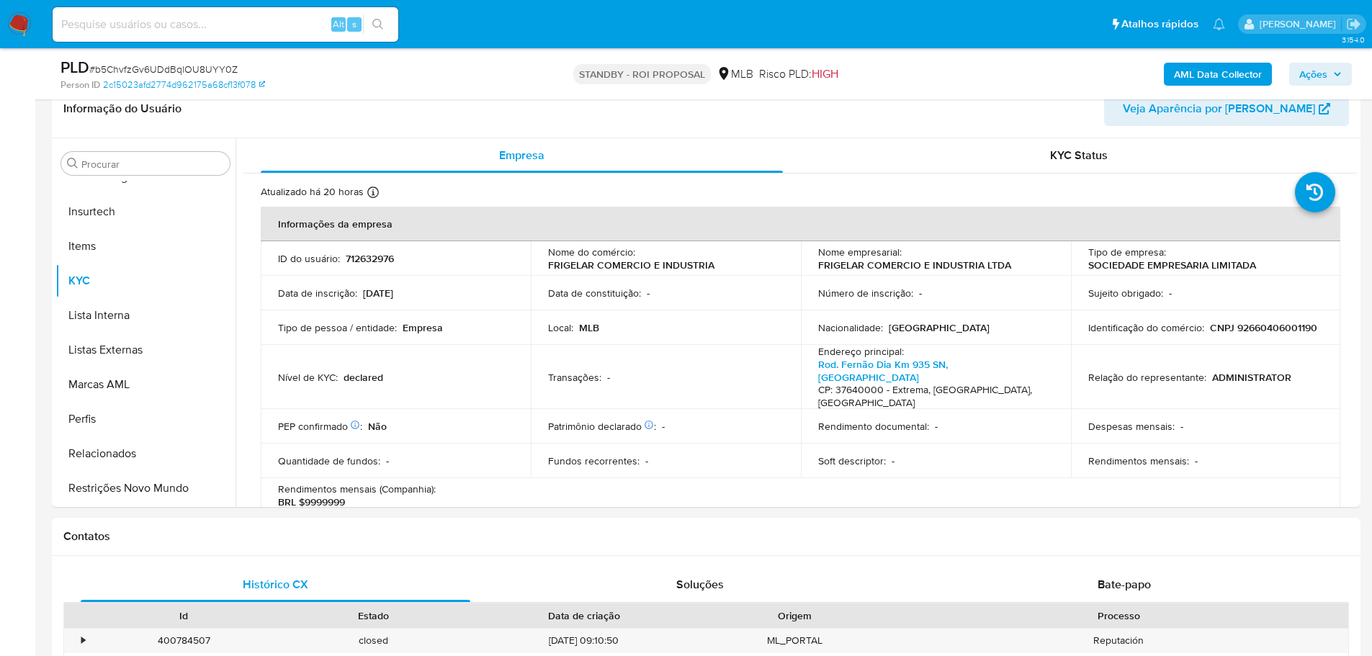
scroll to position [432, 0]
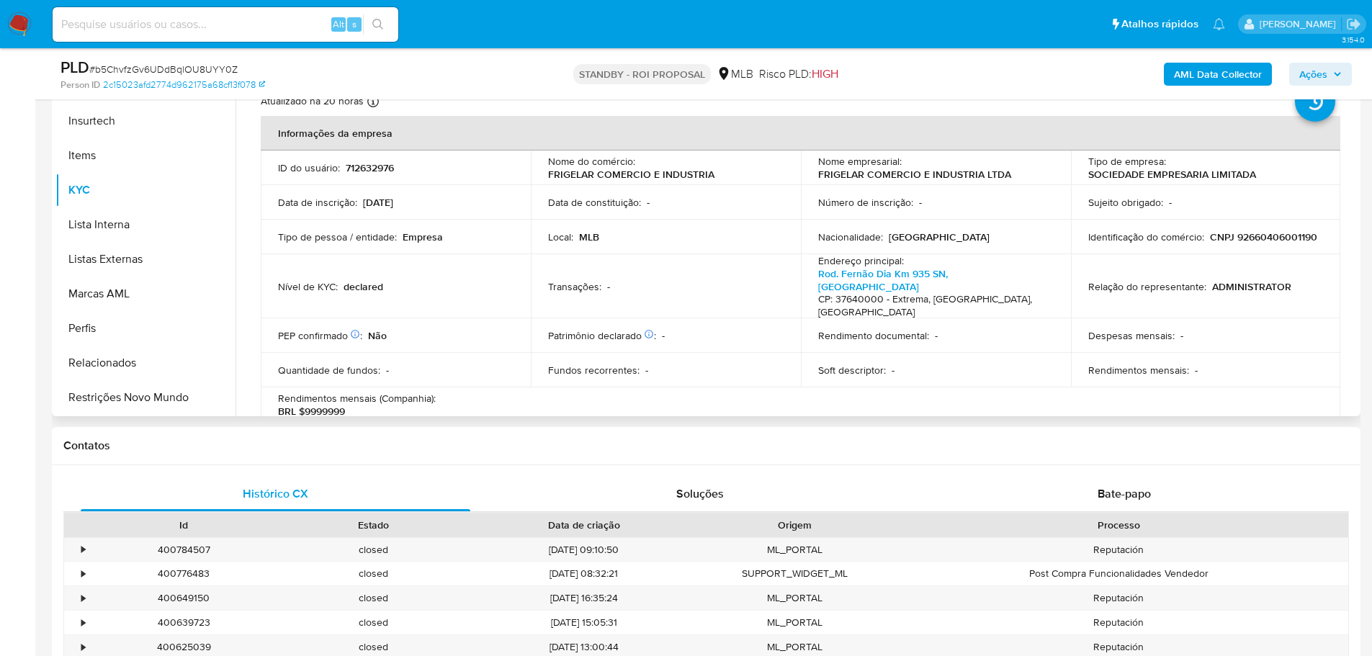
click at [1210, 243] on p "CNPJ 92660406001190" at bounding box center [1263, 236] width 107 height 13
copy p "92660406001190"
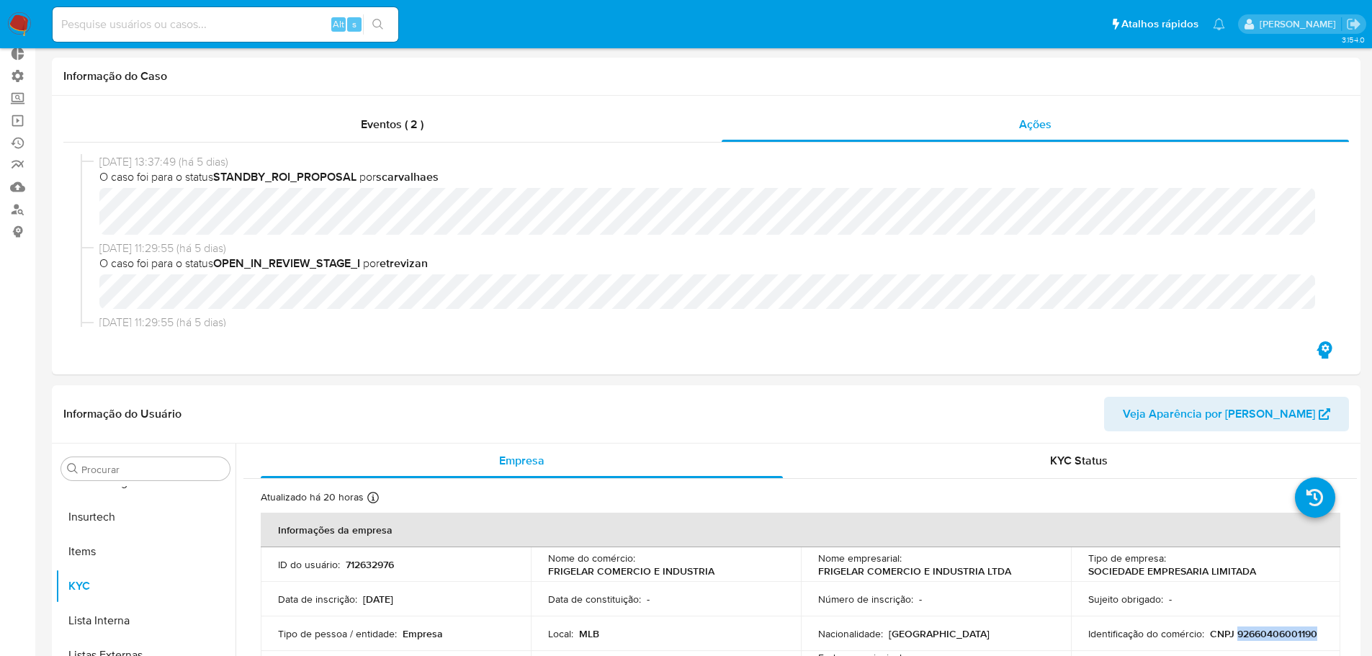
scroll to position [0, 0]
